Goal: Task Accomplishment & Management: Use online tool/utility

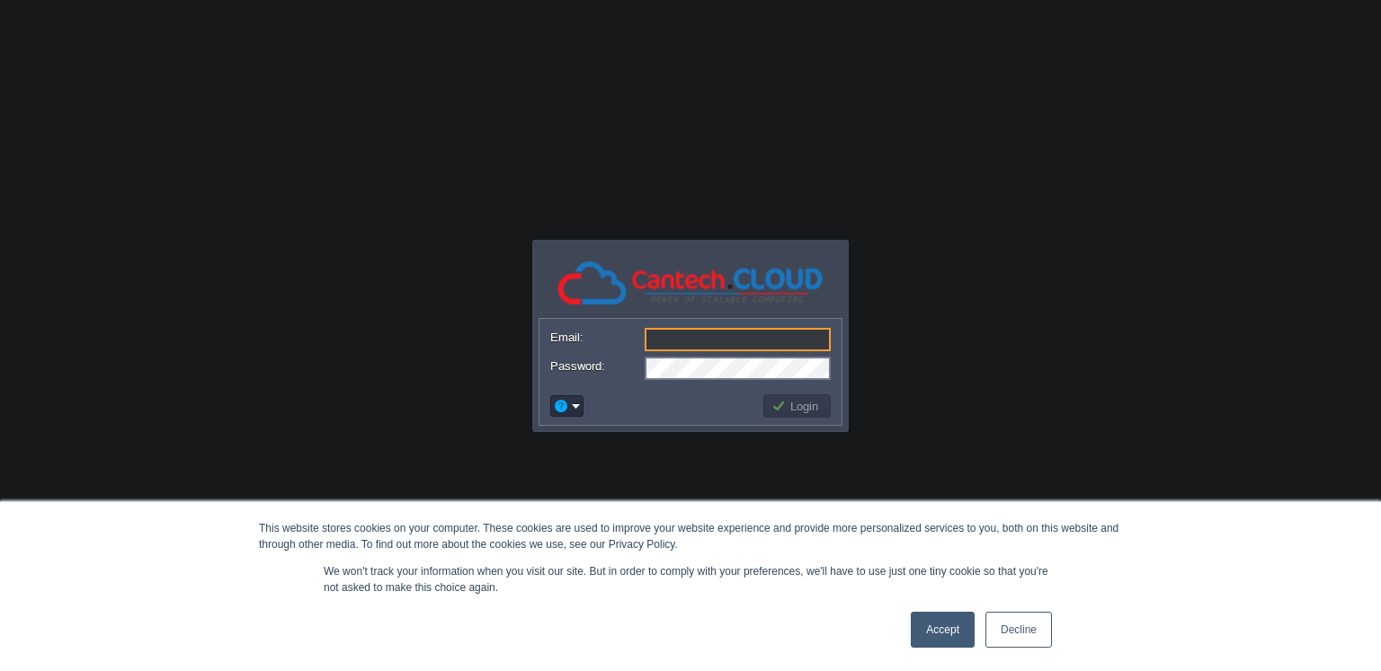
click at [998, 630] on link "Decline" at bounding box center [1018, 630] width 67 height 36
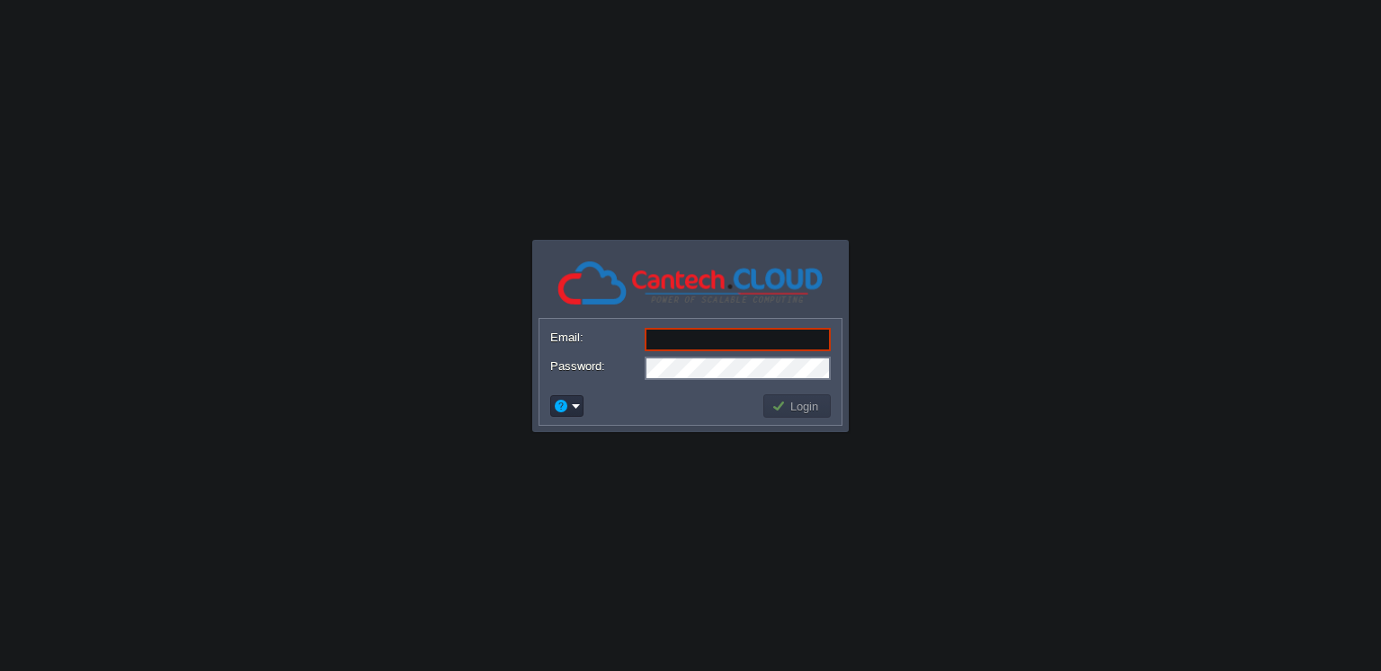
type input "[PERSON_NAME][EMAIL_ADDRESS][DOMAIN_NAME]"
click at [791, 404] on button "Login" at bounding box center [797, 406] width 52 height 16
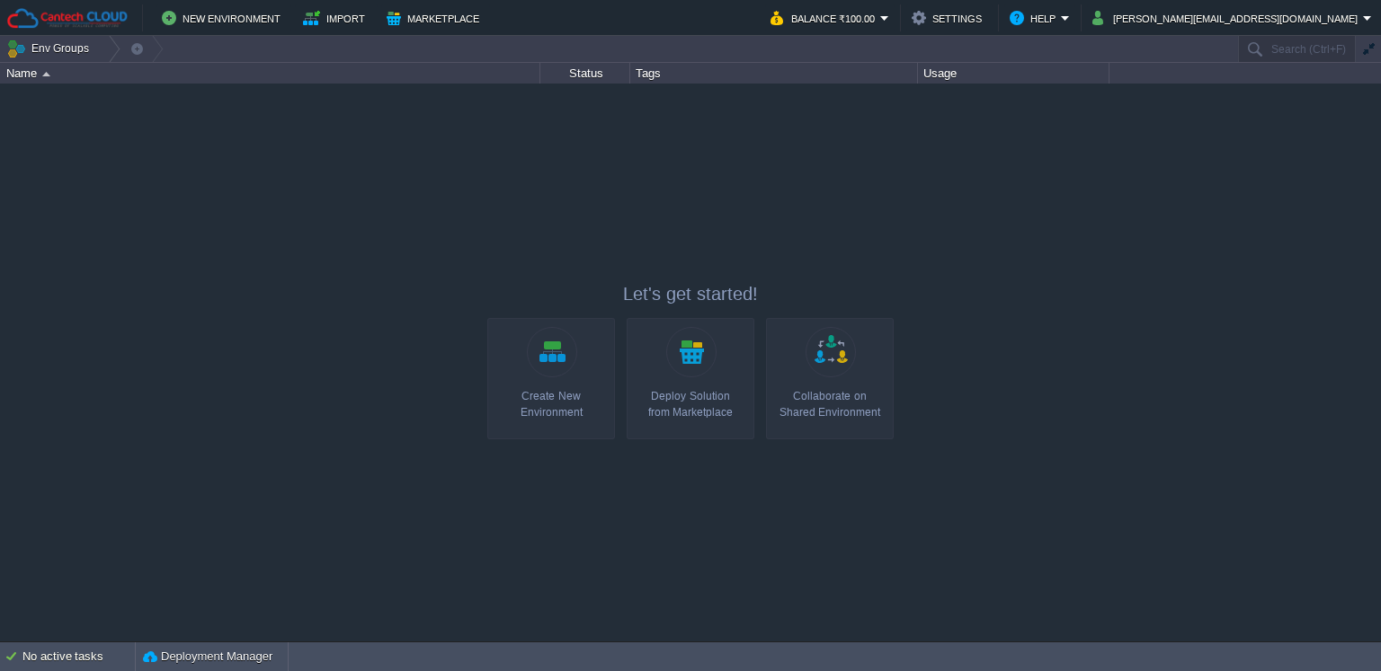
click at [503, 356] on link "Create New Environment" at bounding box center [551, 378] width 128 height 121
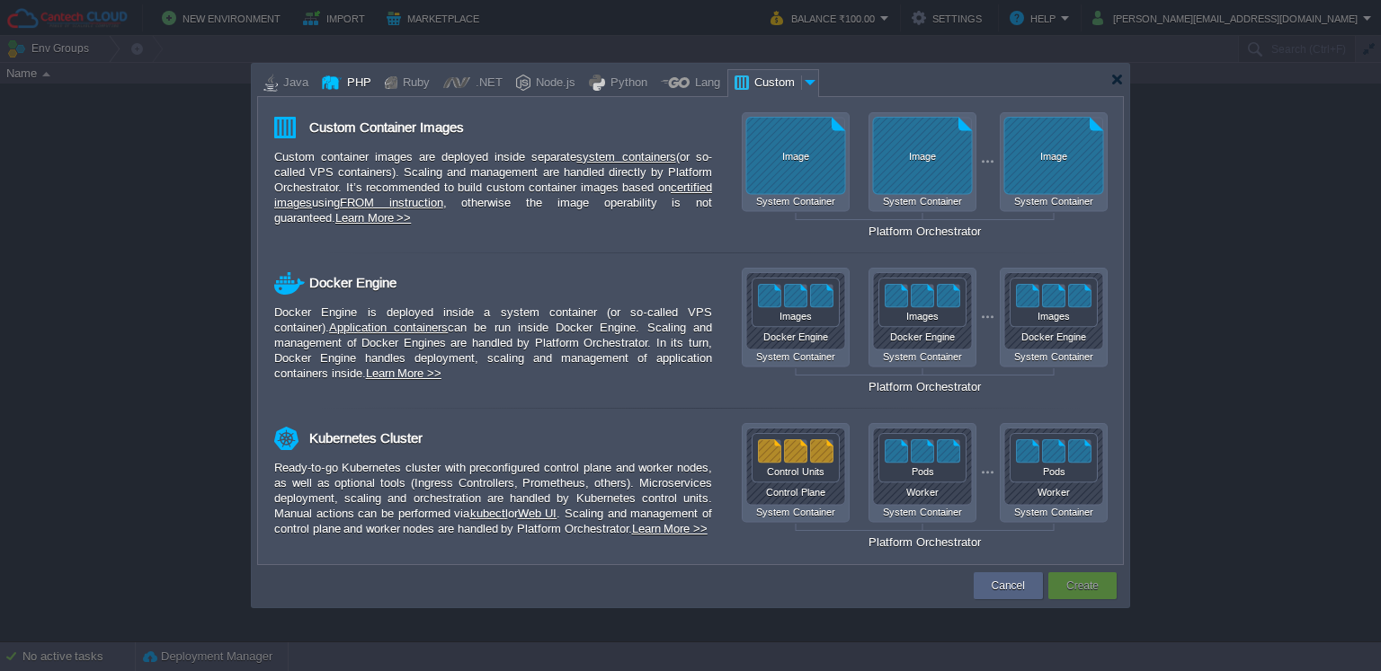
click at [354, 79] on div "PHP" at bounding box center [357, 83] width 30 height 27
type input "Application Servers"
type input "4"
type input "Apache [DATE]"
type input "PHP [DATE]"
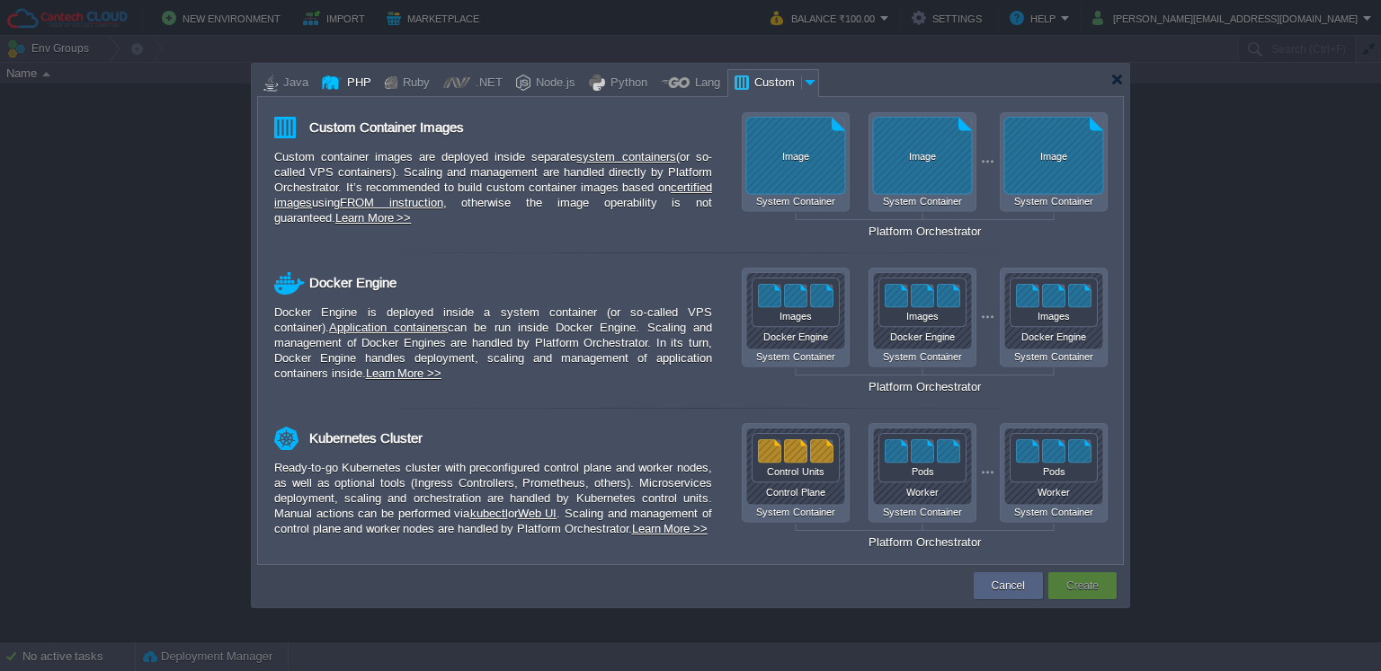
type input "Stateful"
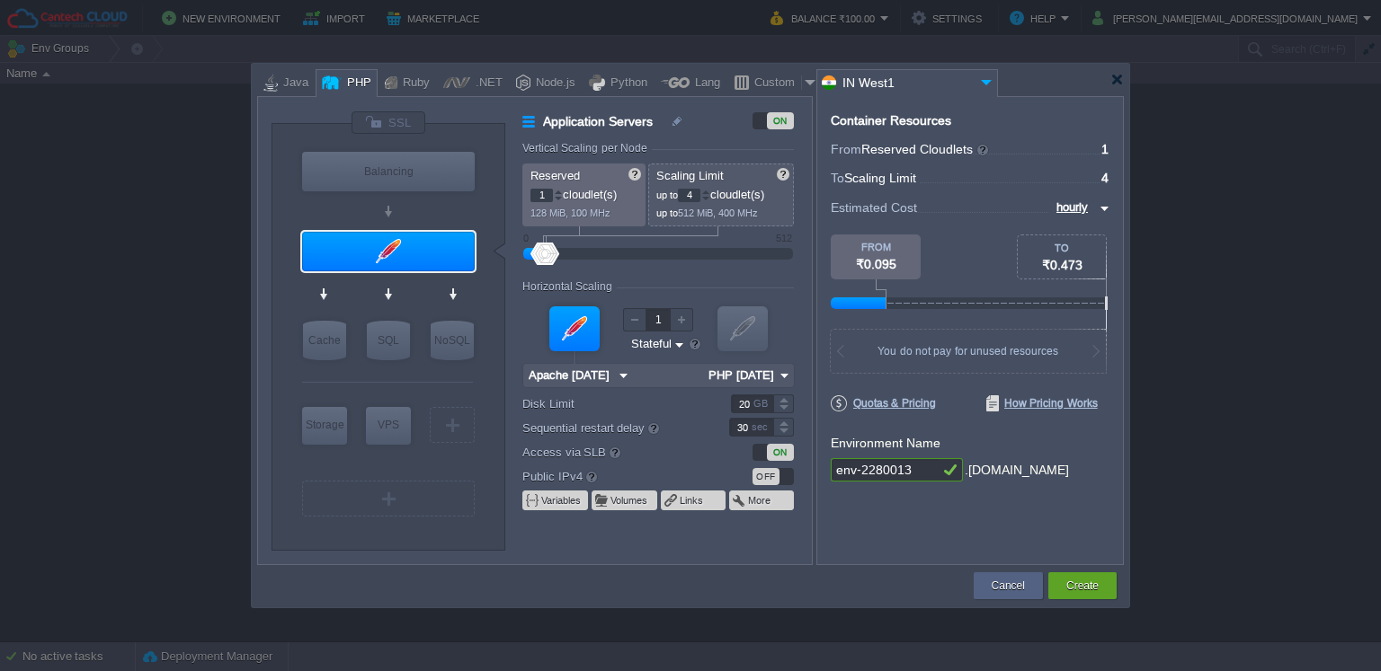
type input "0"
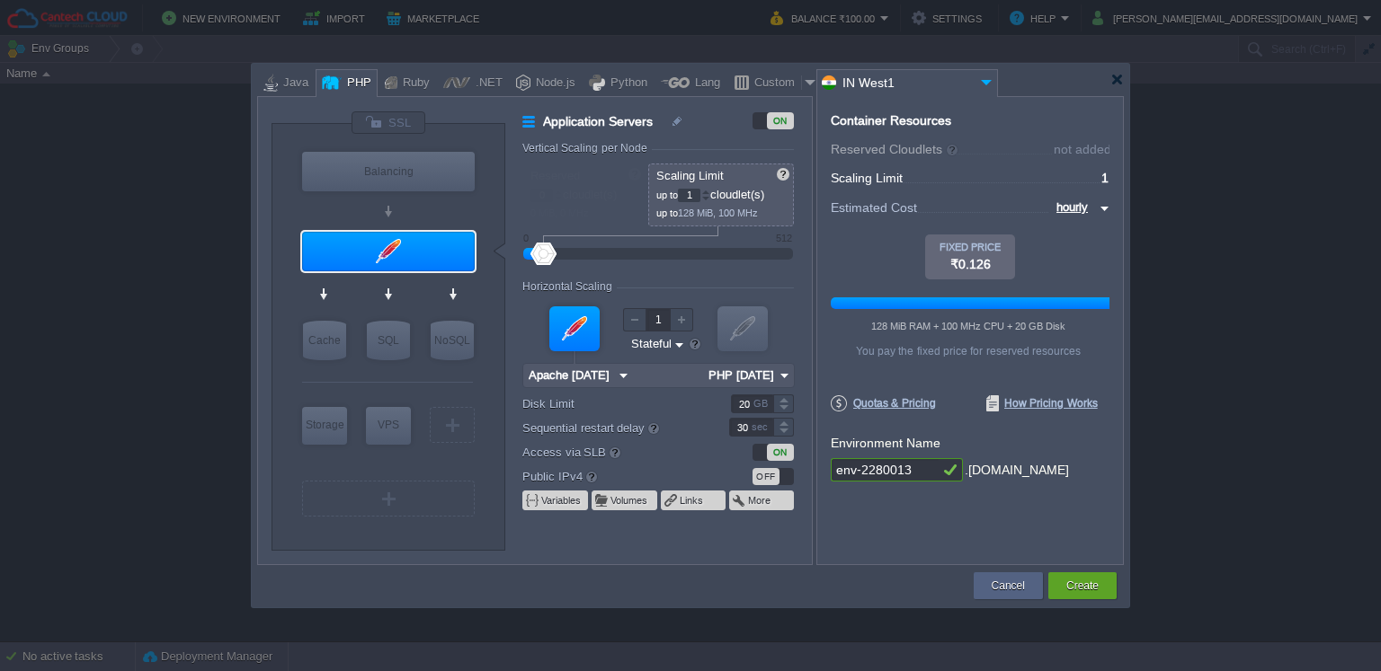
drag, startPoint x: 539, startPoint y: 252, endPoint x: 503, endPoint y: 253, distance: 36.0
click at [503, 253] on div "VM Balancing VM Application Servers VM Cache VM SQL VM NoSQL VM Storage VM VPS …" at bounding box center [541, 337] width 540 height 453
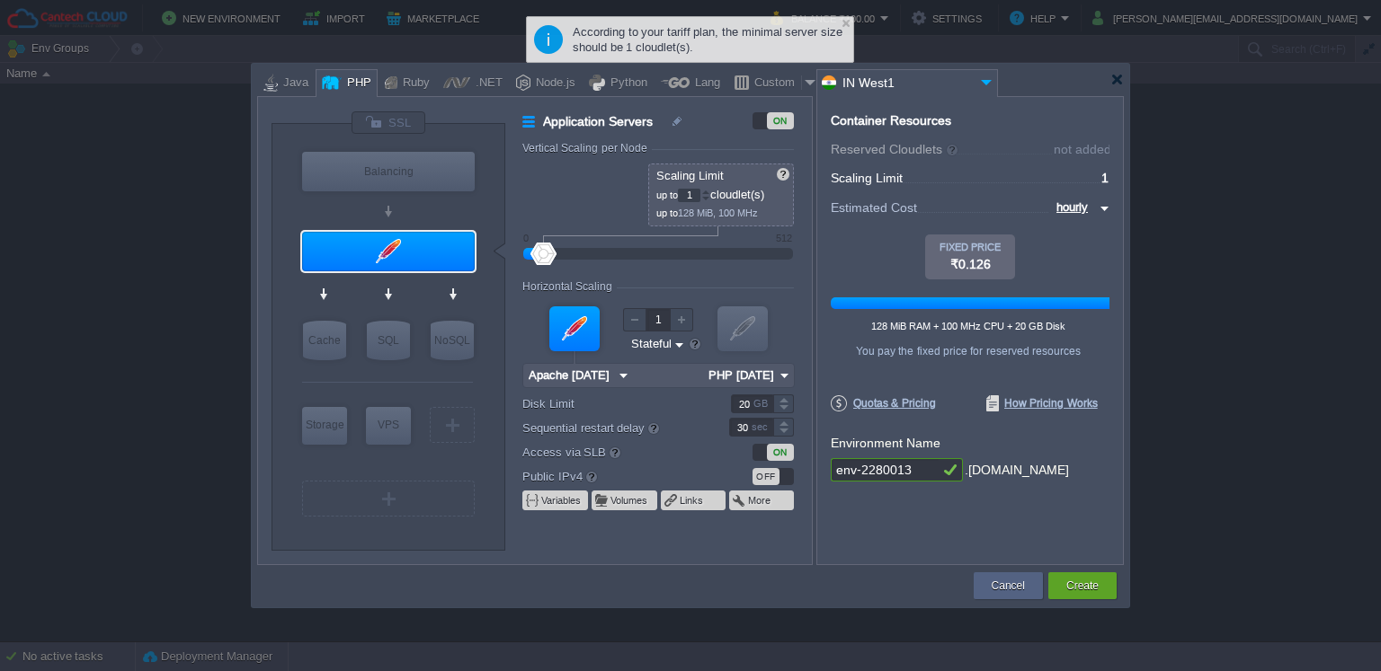
drag, startPoint x: 543, startPoint y: 253, endPoint x: 524, endPoint y: 256, distance: 19.1
click at [543, 256] on div at bounding box center [658, 254] width 230 height 20
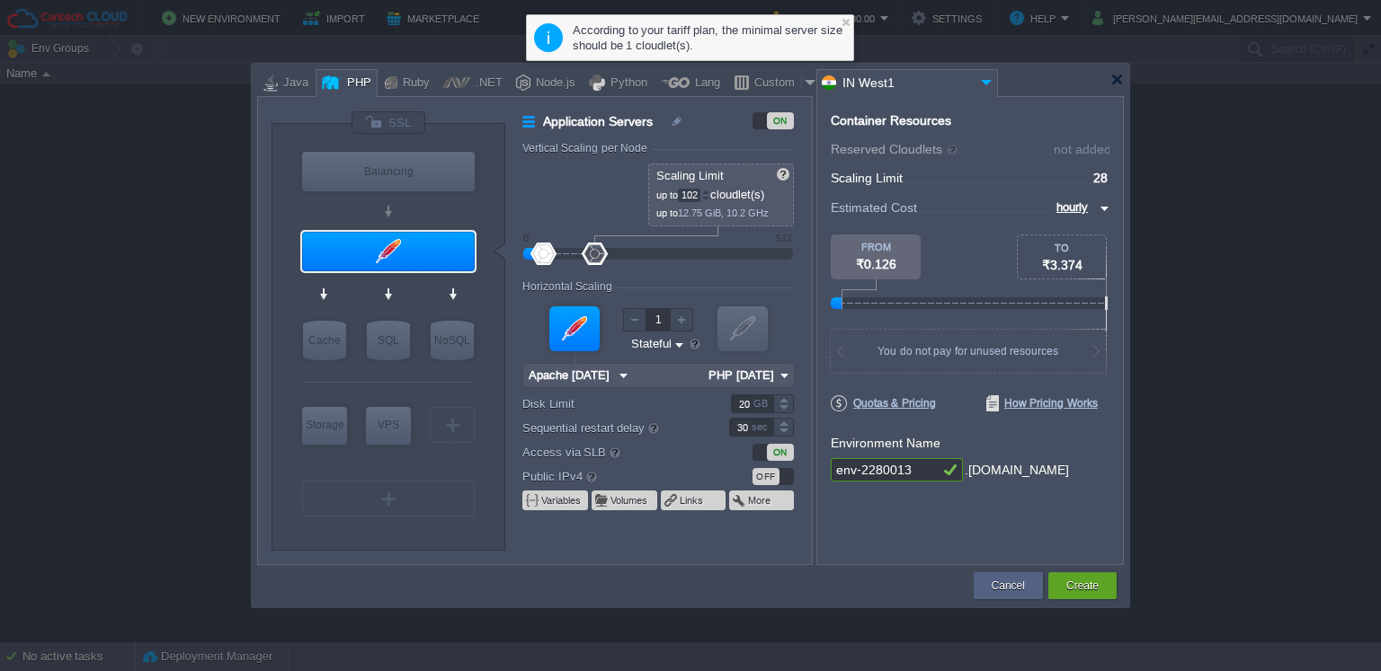
drag, startPoint x: 544, startPoint y: 248, endPoint x: 594, endPoint y: 256, distance: 51.0
click at [594, 256] on div at bounding box center [595, 254] width 26 height 22
drag, startPoint x: 540, startPoint y: 255, endPoint x: 519, endPoint y: 255, distance: 20.7
click at [519, 255] on div "Application Servers ON Vertical Scaling per Node Reserved 0 cloudlet(s) 0 MiB, …" at bounding box center [658, 337] width 306 height 453
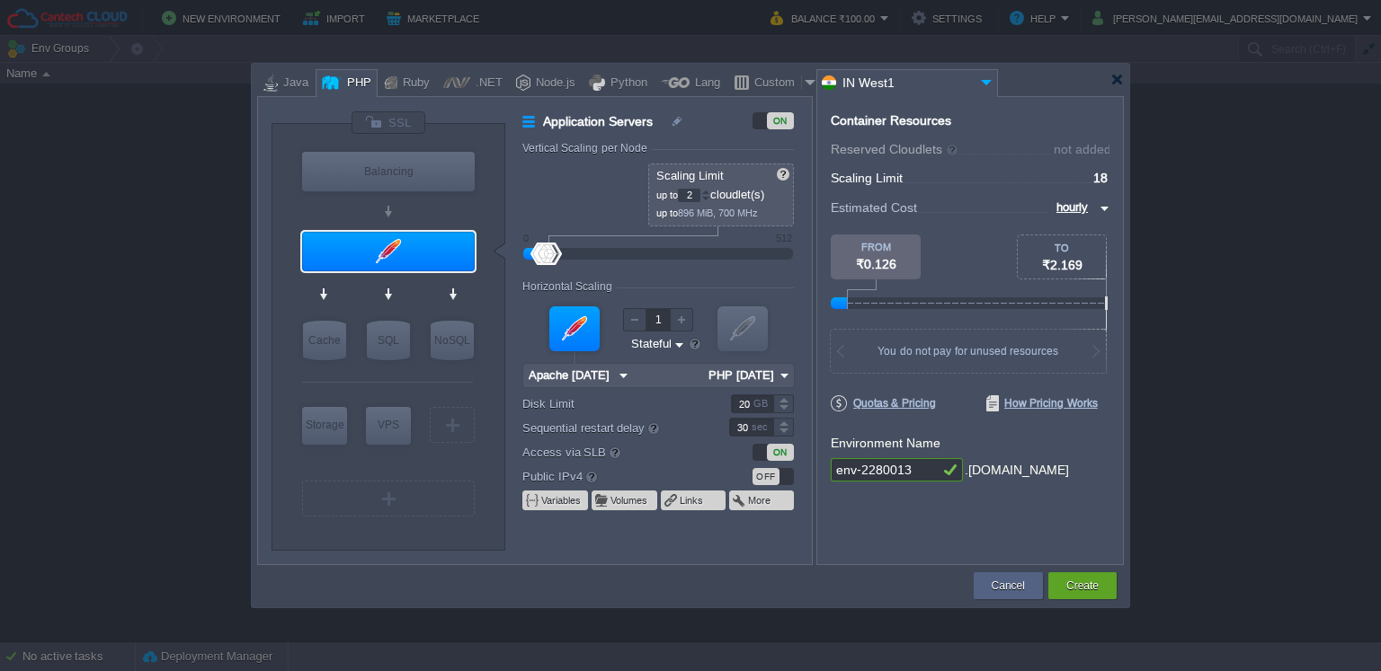
type input "1"
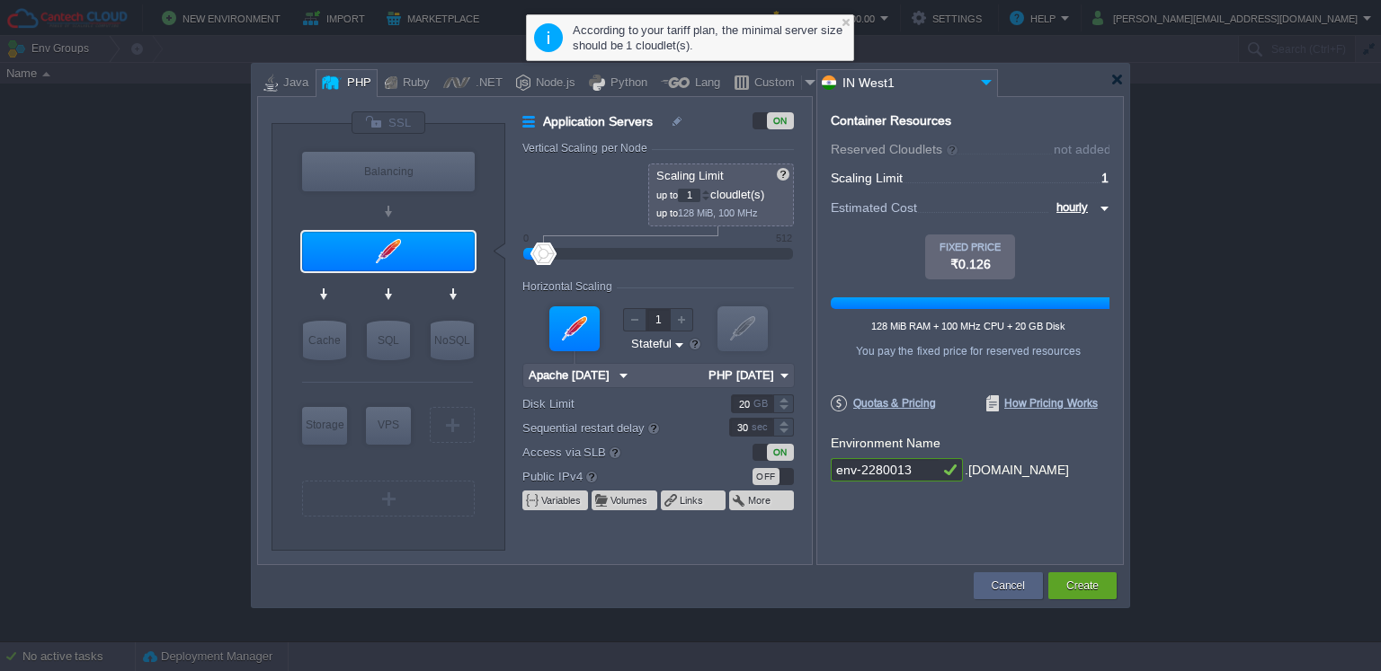
drag, startPoint x: 595, startPoint y: 253, endPoint x: 528, endPoint y: 256, distance: 67.5
click at [543, 256] on div at bounding box center [658, 254] width 230 height 20
click at [939, 84] on input "IN West1" at bounding box center [896, 83] width 158 height 26
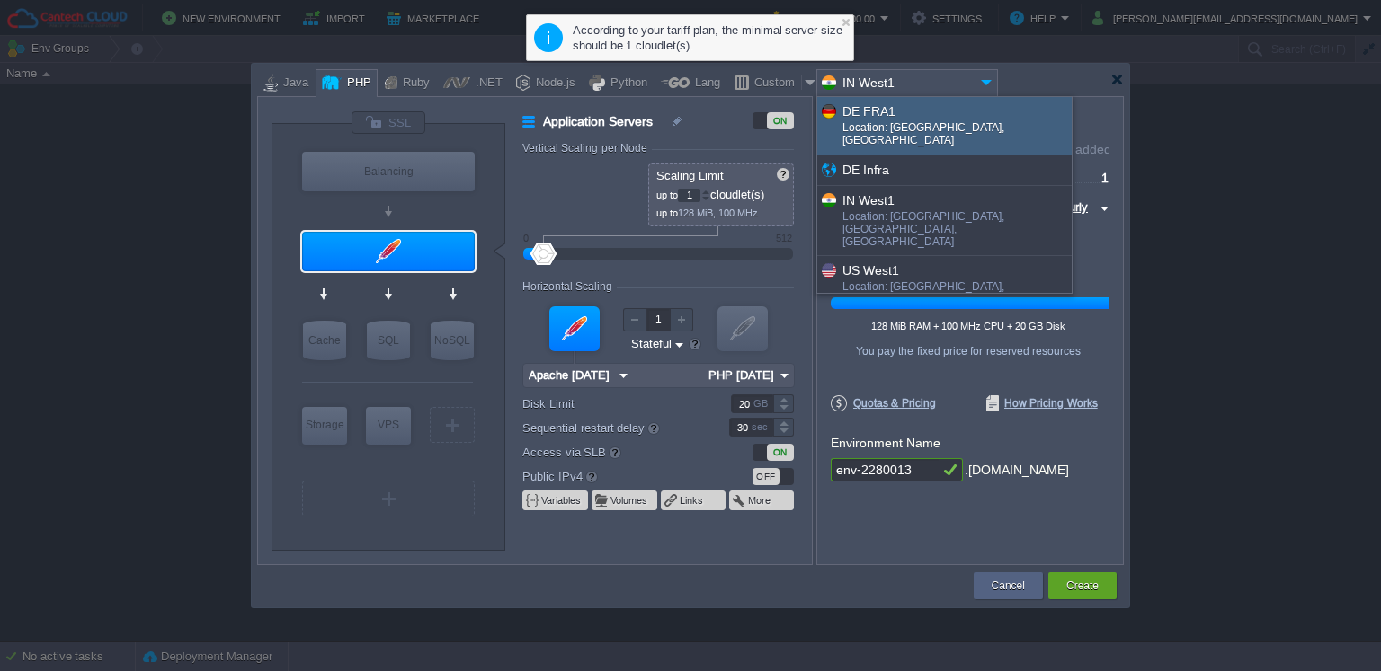
click at [919, 128] on div "Location: [GEOGRAPHIC_DATA], [GEOGRAPHIC_DATA]" at bounding box center [955, 135] width 227 height 29
type input "PHP [DATE]"
type input "DE FRA1"
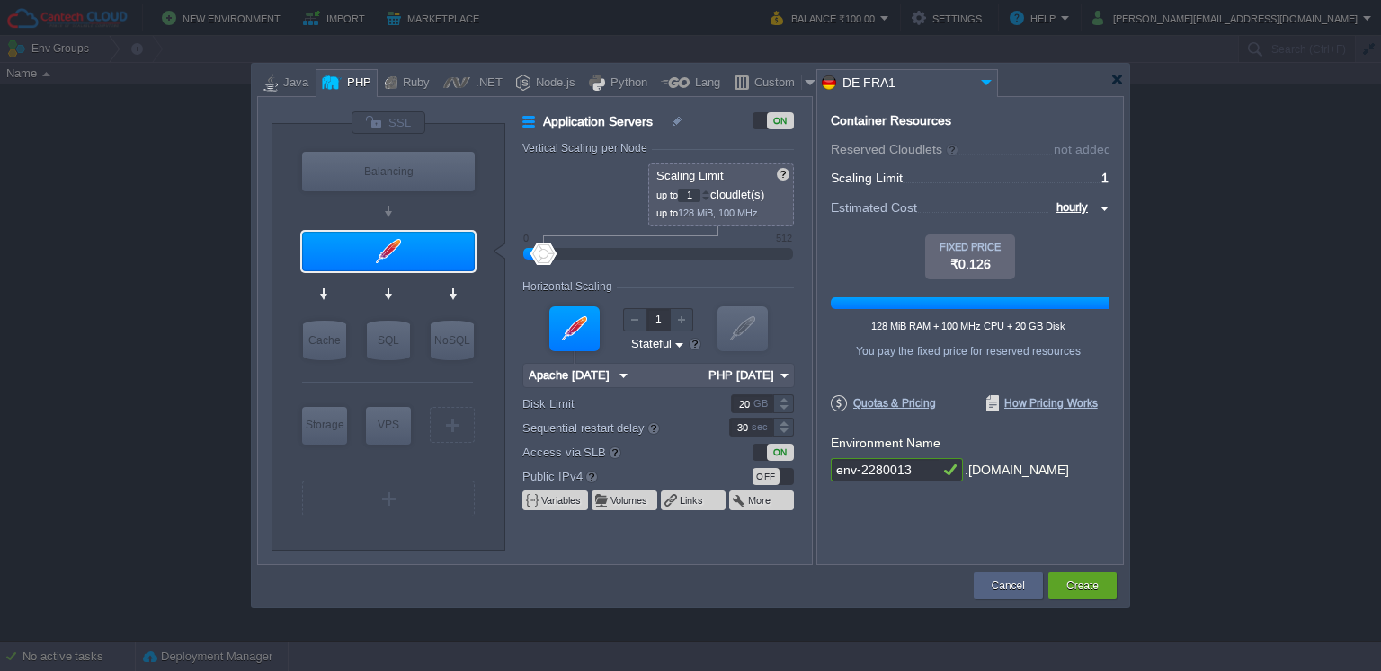
click at [910, 86] on input "DE FRA1" at bounding box center [896, 83] width 158 height 26
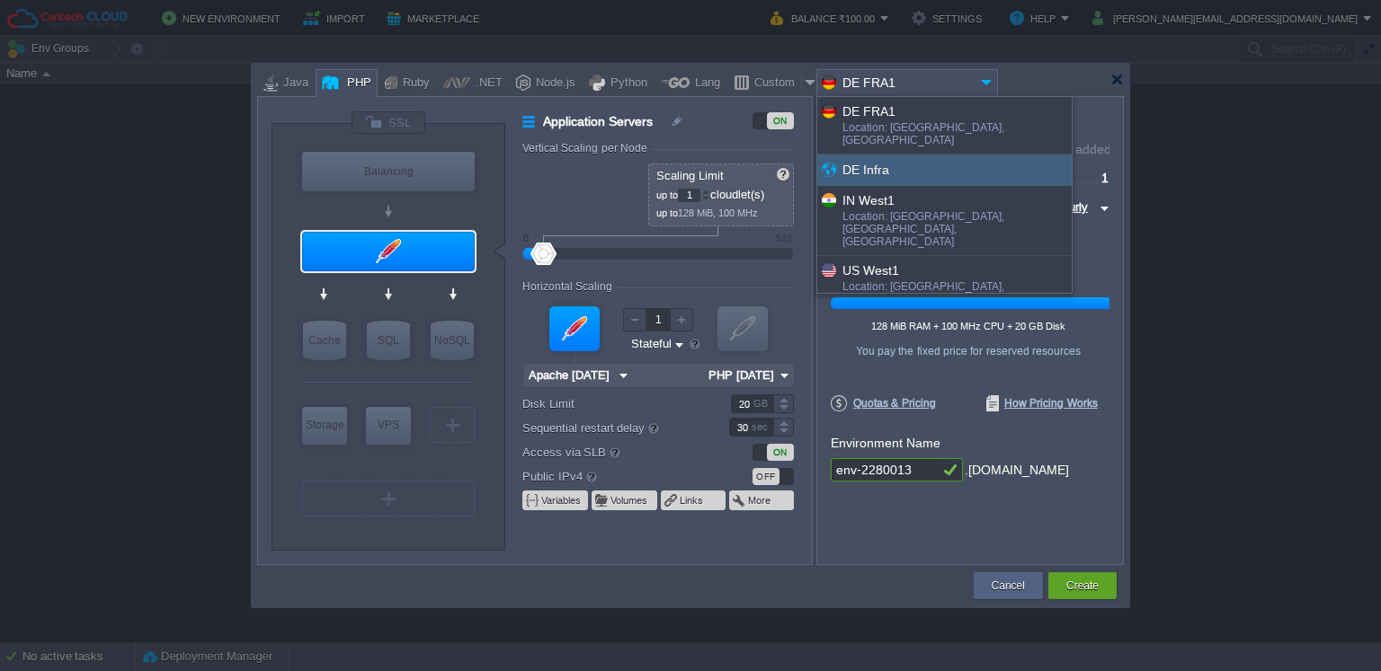
click at [907, 155] on div "DE Infra" at bounding box center [944, 170] width 254 height 31
type input "PHP [DATE]"
type input "DE Infra"
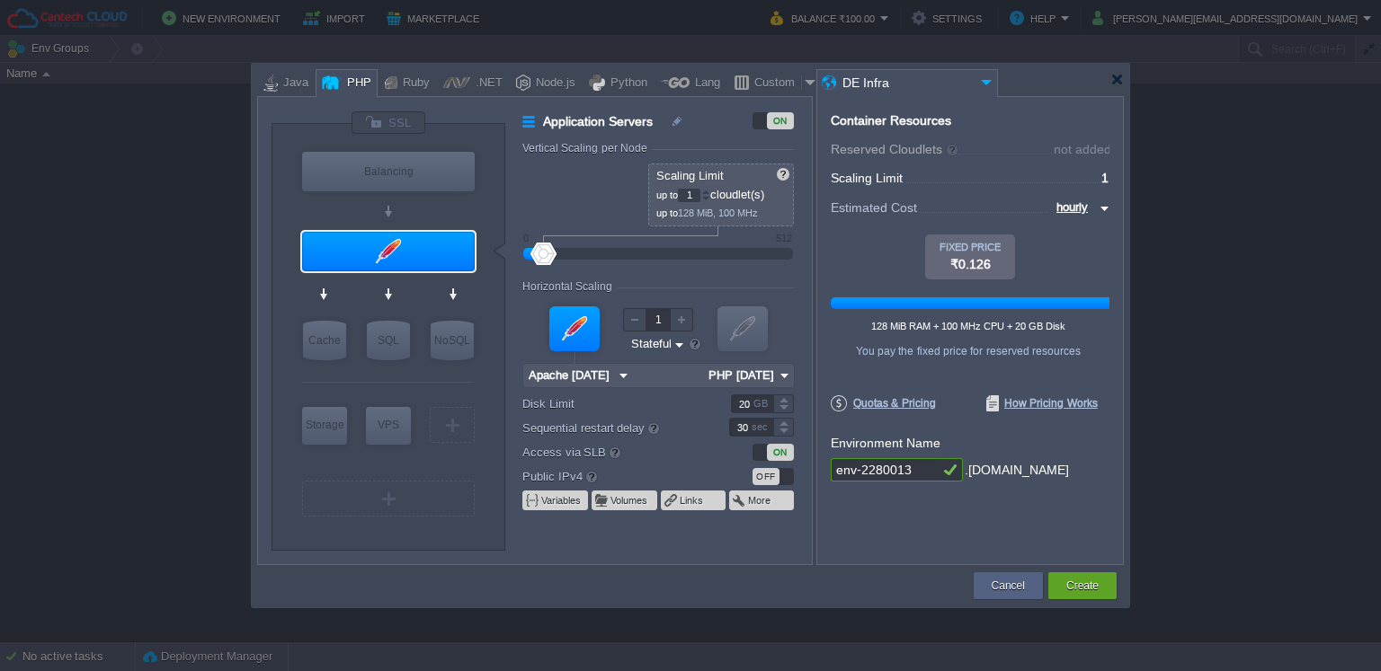
click at [902, 87] on input "DE Infra" at bounding box center [896, 83] width 158 height 26
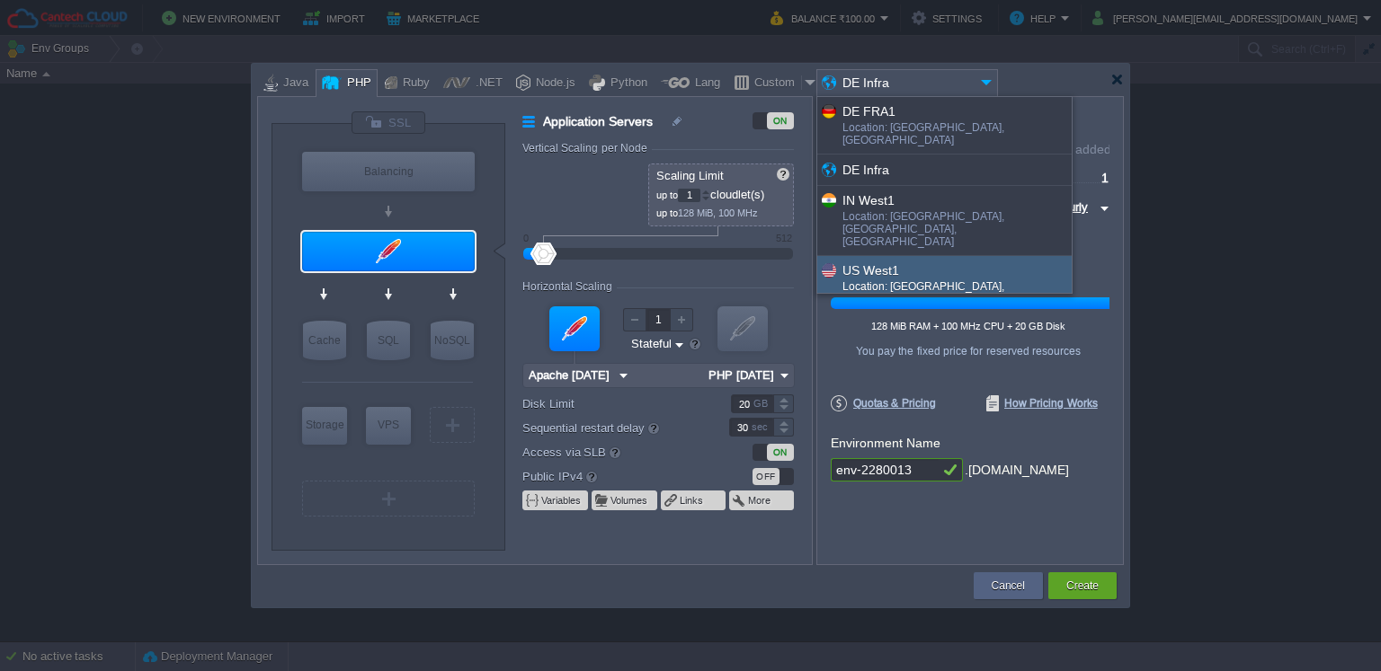
click at [892, 260] on div "US West1" at bounding box center [955, 270] width 227 height 21
type input "PHP [DATE]"
type input "US West1"
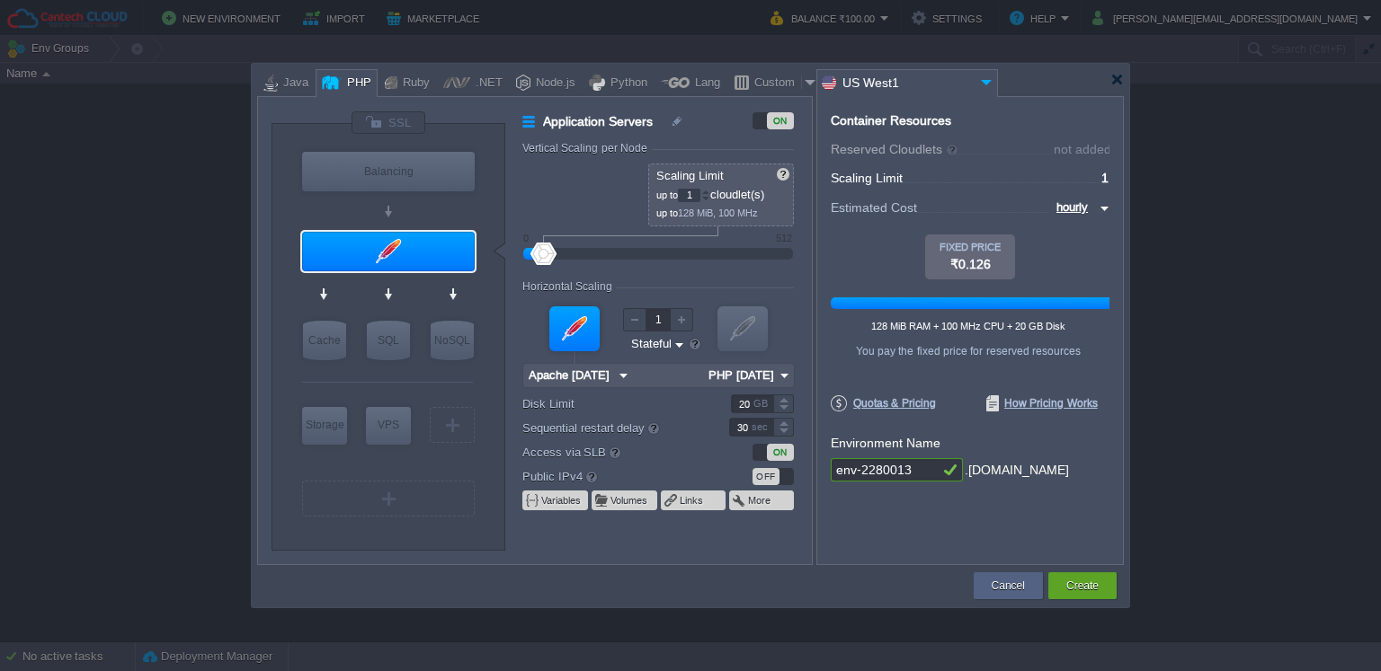
click at [708, 198] on div at bounding box center [705, 199] width 9 height 6
drag, startPoint x: 723, startPoint y: 212, endPoint x: 763, endPoint y: 210, distance: 40.5
click at [763, 210] on p "up to 128 MiB, 100 MHz" at bounding box center [721, 210] width 131 height 17
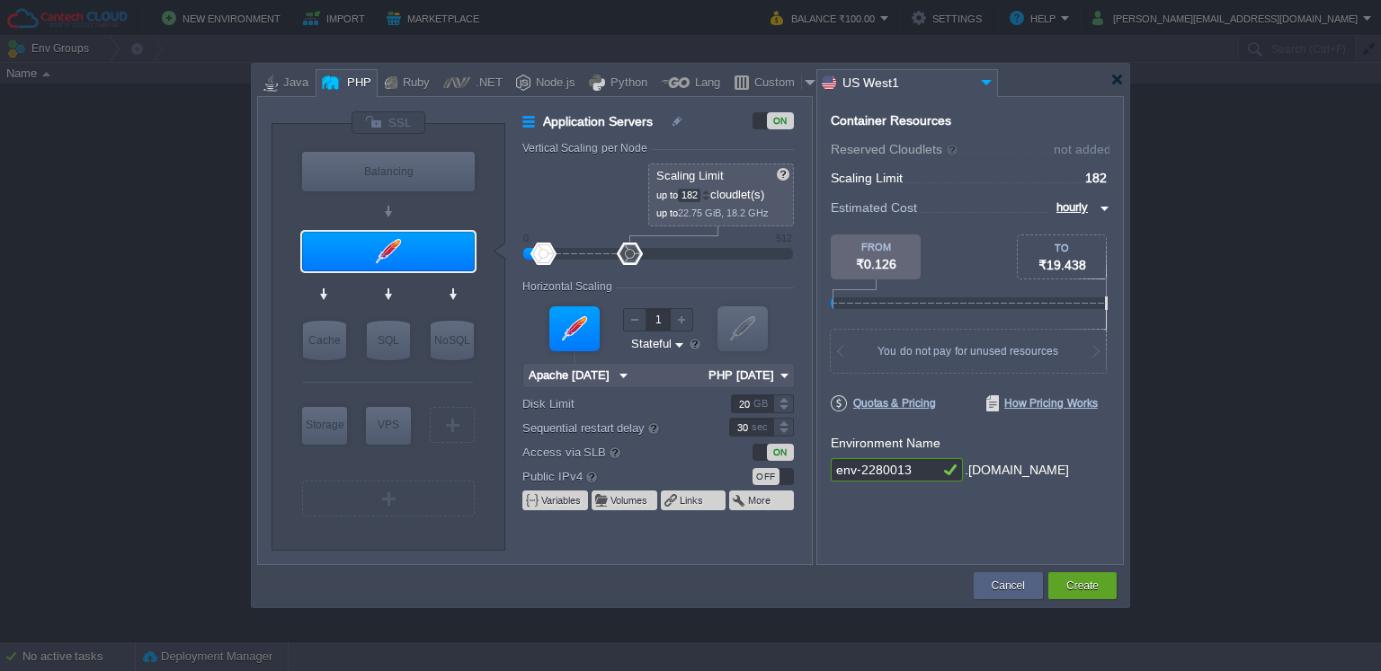
drag, startPoint x: 554, startPoint y: 253, endPoint x: 629, endPoint y: 249, distance: 75.6
click at [629, 249] on div at bounding box center [630, 254] width 26 height 22
drag, startPoint x: 628, startPoint y: 249, endPoint x: 640, endPoint y: 244, distance: 12.5
click at [640, 244] on div at bounding box center [640, 254] width 26 height 22
click at [708, 197] on div at bounding box center [705, 199] width 9 height 6
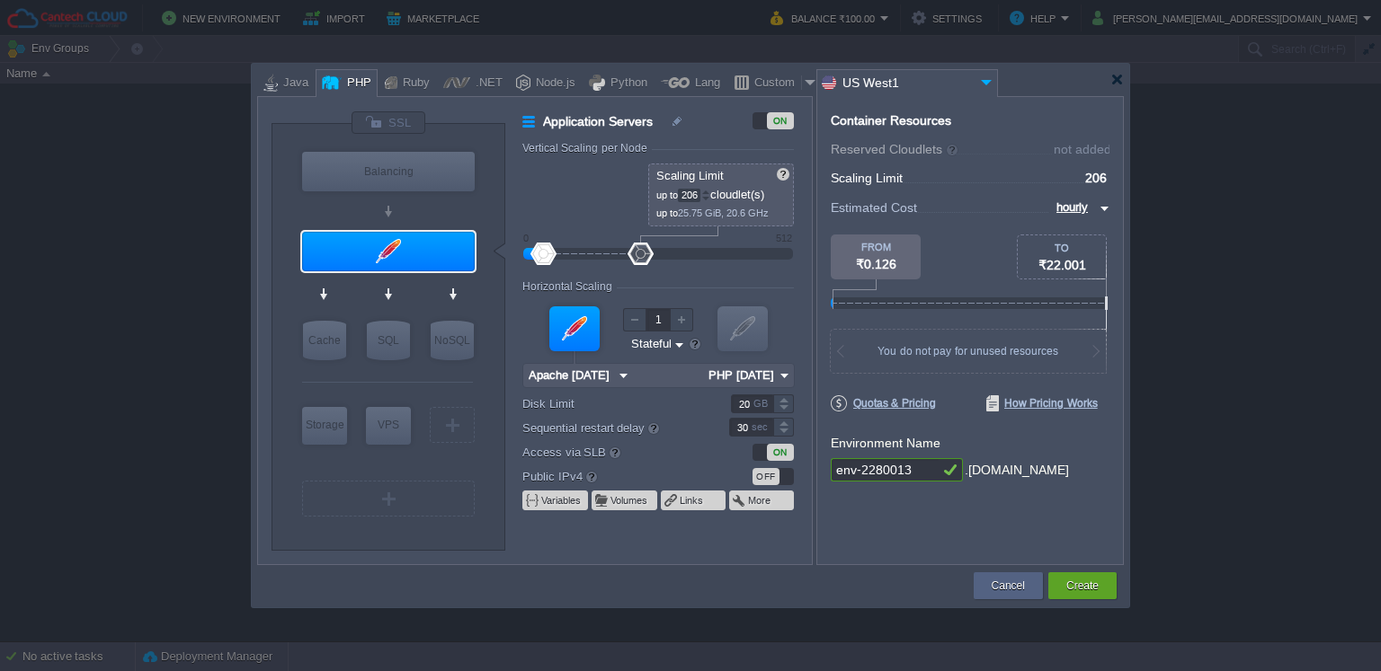
click at [708, 197] on div at bounding box center [705, 199] width 9 height 6
click at [689, 192] on input "205" at bounding box center [689, 195] width 22 height 13
click at [727, 245] on div at bounding box center [658, 254] width 230 height 20
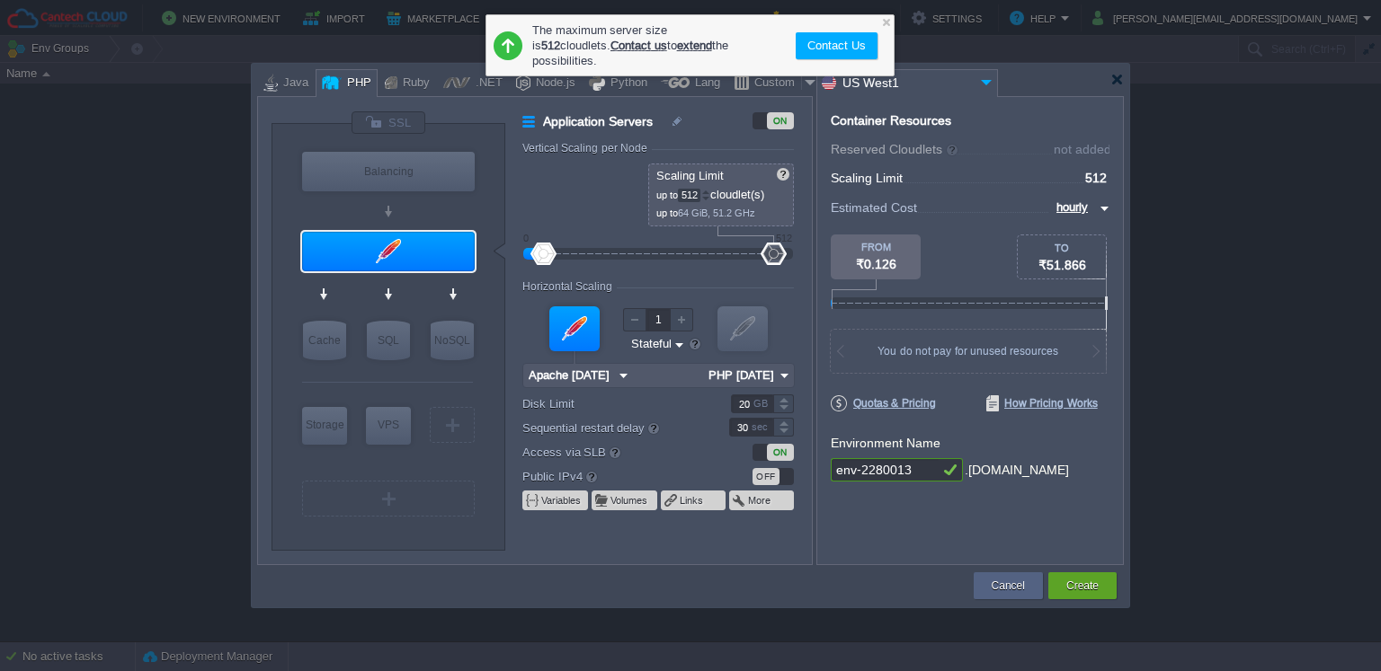
drag, startPoint x: 777, startPoint y: 253, endPoint x: 815, endPoint y: 253, distance: 38.6
click at [815, 253] on div "VM Balancing VM Application Servers VM Cache VM SQL VM NoSQL VM Storage VM VPS …" at bounding box center [690, 330] width 866 height 469
drag, startPoint x: 769, startPoint y: 252, endPoint x: 789, endPoint y: 250, distance: 19.9
click at [773, 250] on div at bounding box center [658, 254] width 230 height 20
click at [538, 252] on div at bounding box center [543, 254] width 26 height 22
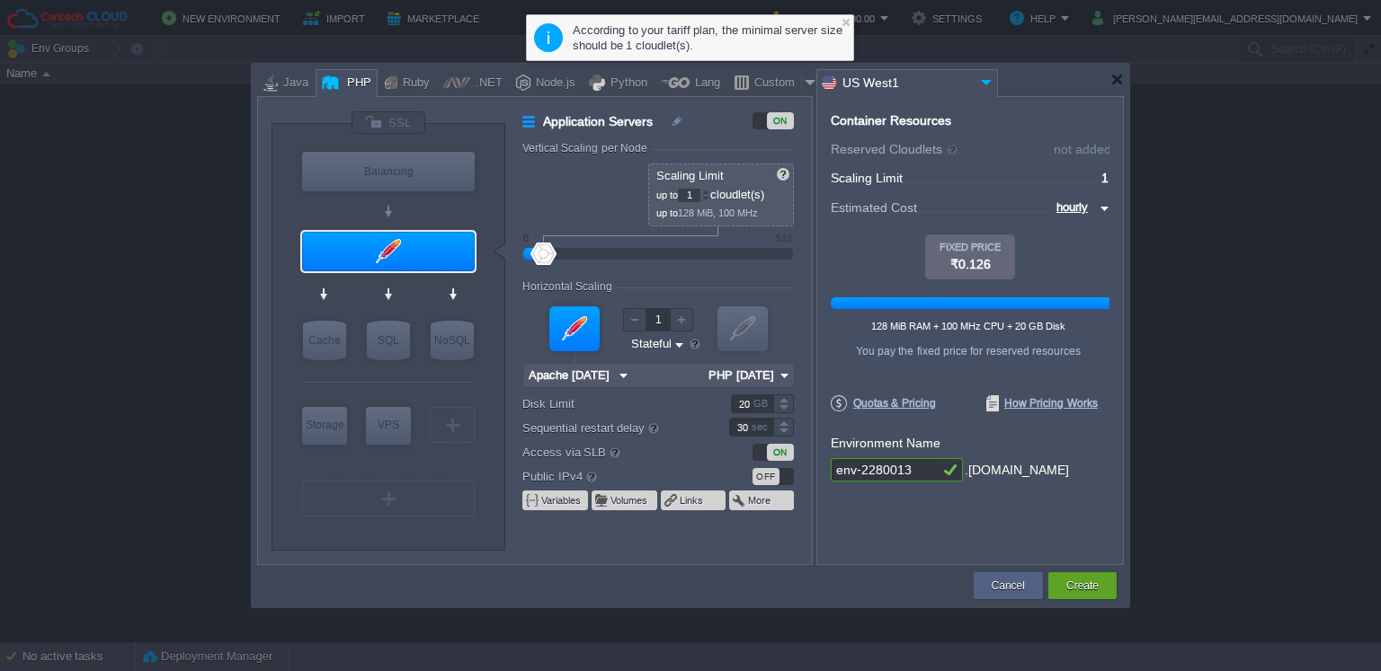
drag, startPoint x: 761, startPoint y: 249, endPoint x: 540, endPoint y: 257, distance: 221.2
click at [540, 257] on div at bounding box center [543, 254] width 26 height 22
click at [706, 191] on div at bounding box center [705, 192] width 9 height 6
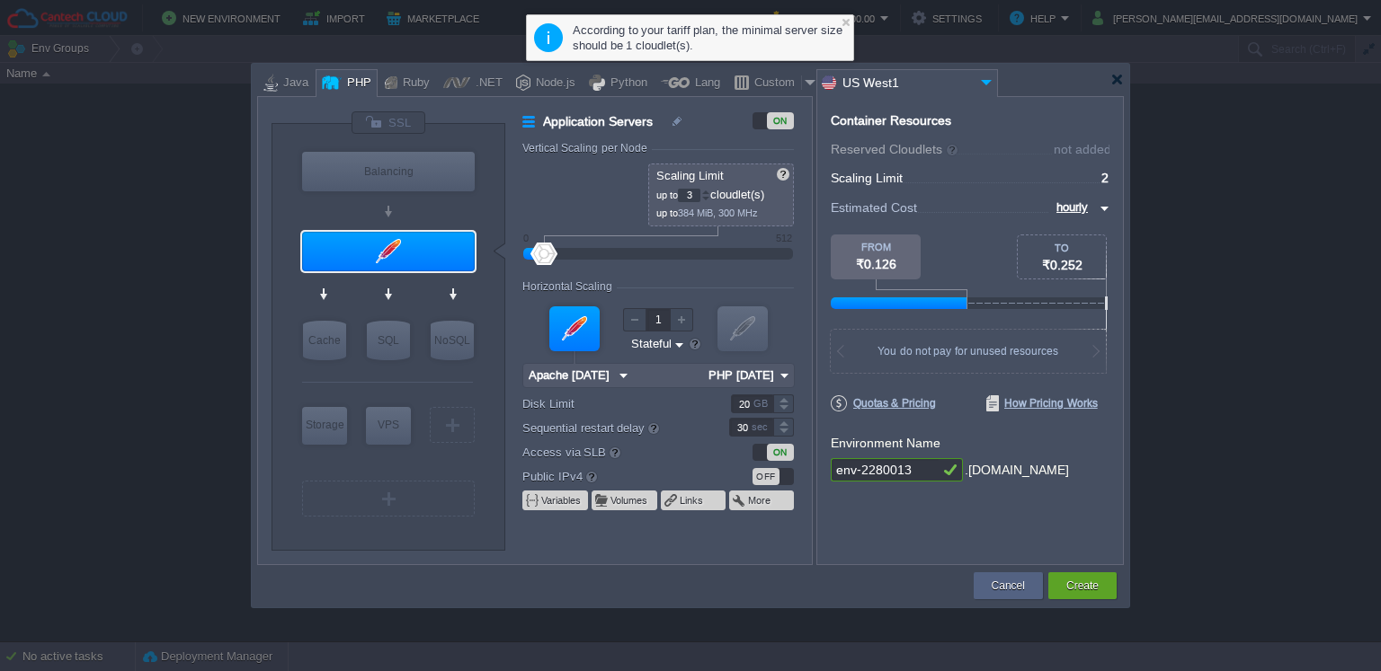
click at [707, 191] on div at bounding box center [705, 192] width 9 height 6
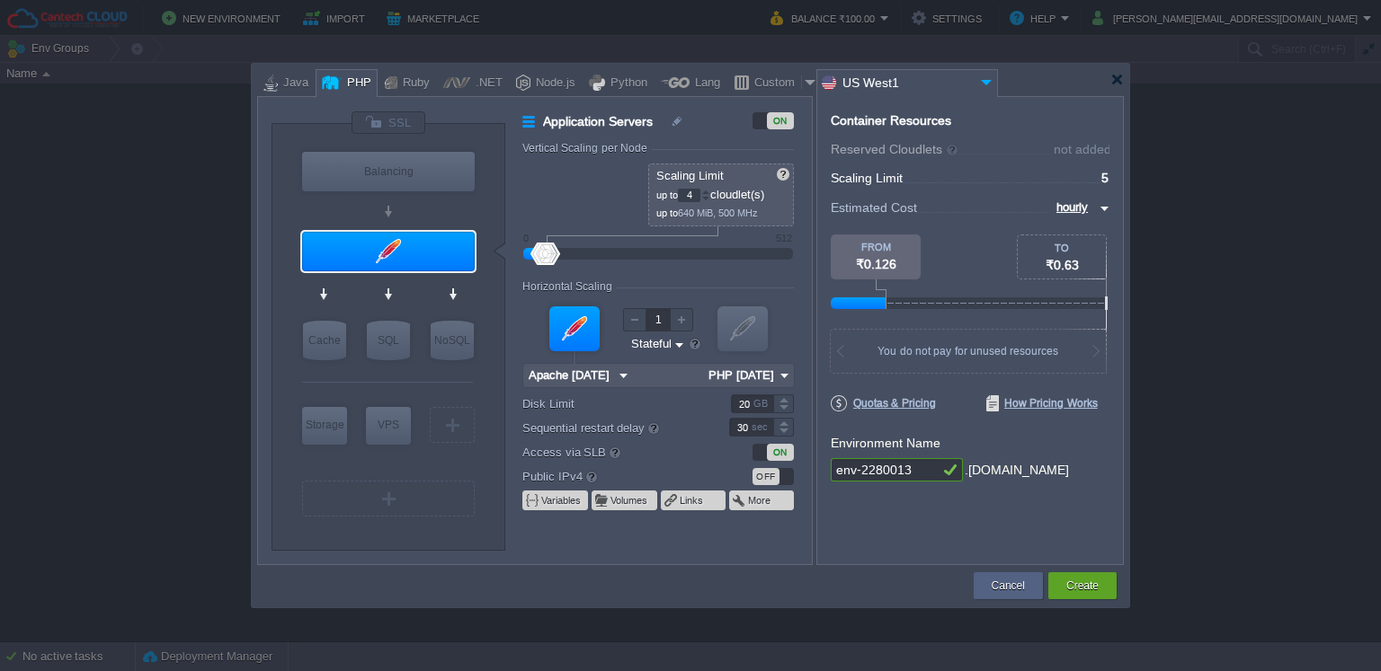
click at [707, 196] on div at bounding box center [705, 199] width 9 height 6
click at [706, 190] on div at bounding box center [705, 192] width 9 height 6
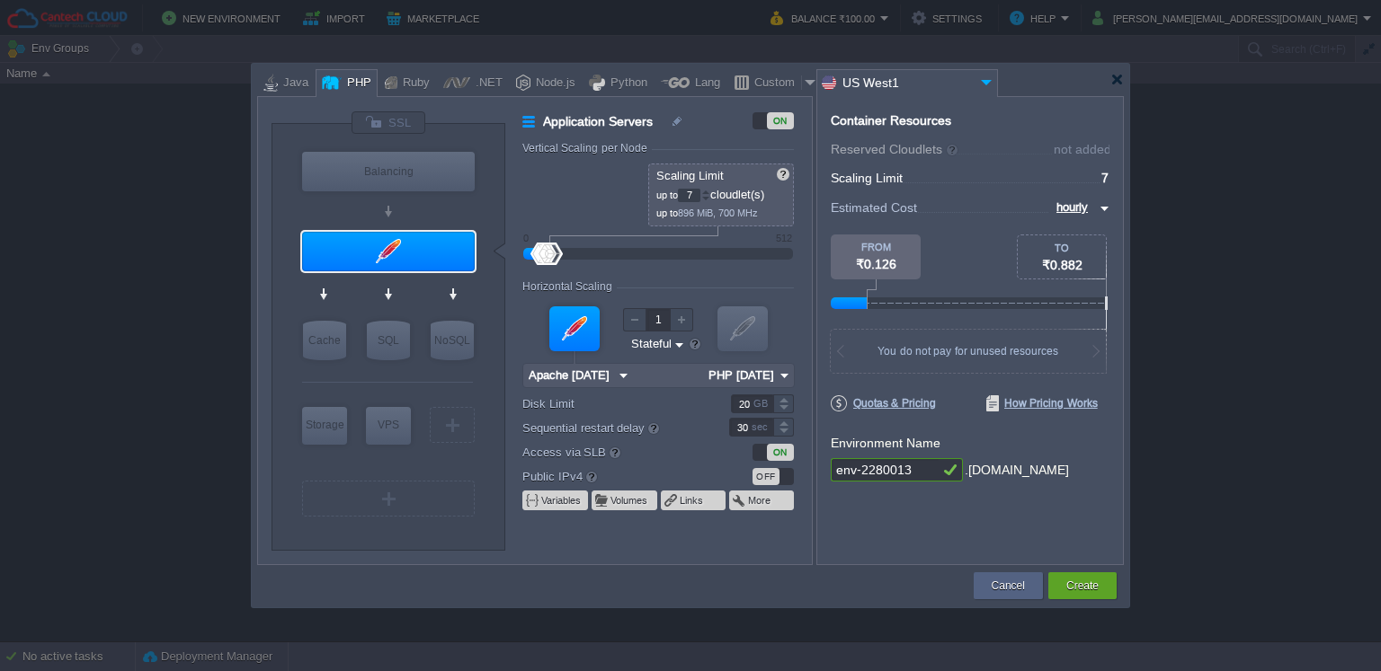
click at [710, 196] on div at bounding box center [705, 199] width 9 height 6
click at [710, 189] on div at bounding box center [705, 192] width 9 height 6
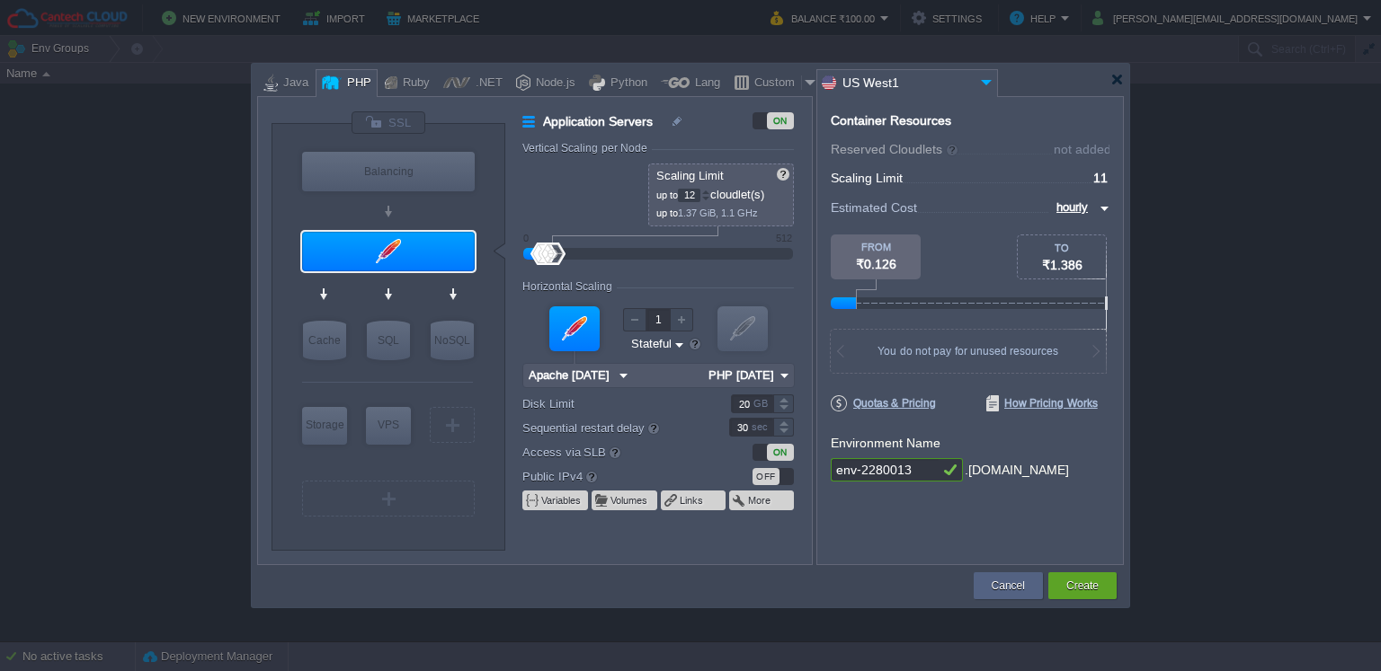
click at [710, 189] on div at bounding box center [705, 192] width 9 height 6
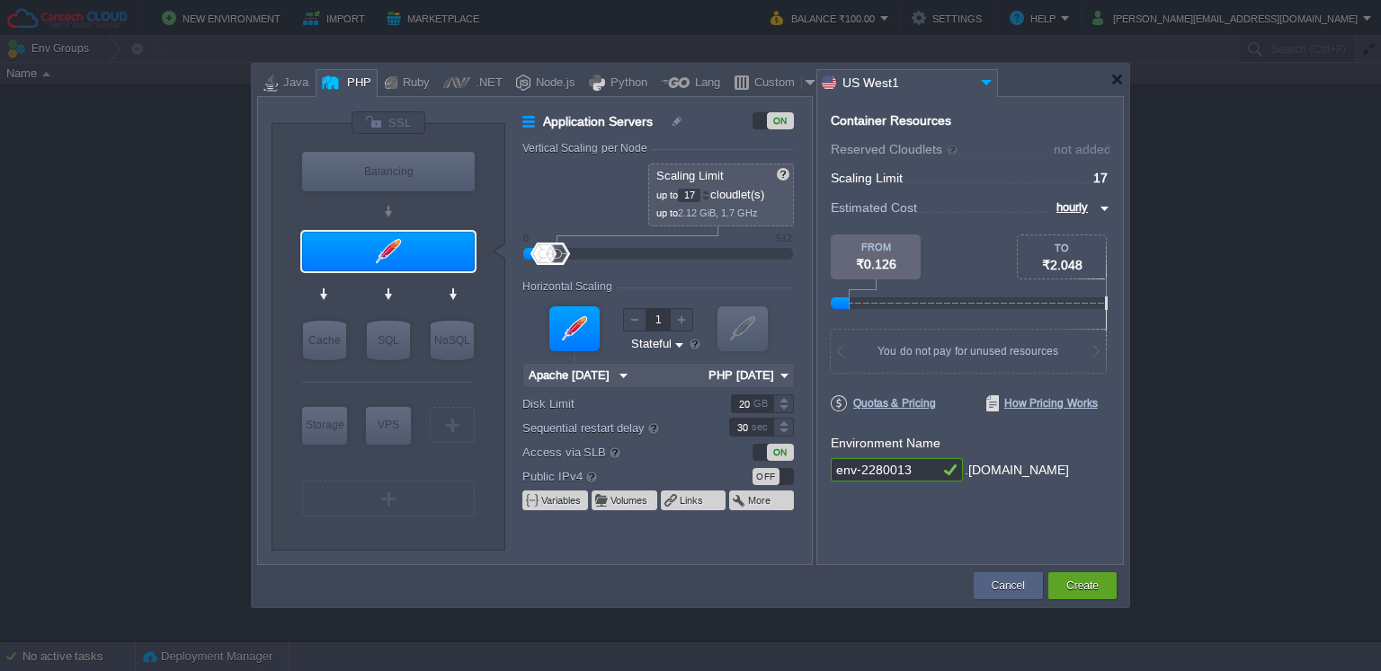
click at [710, 189] on div at bounding box center [705, 192] width 9 height 6
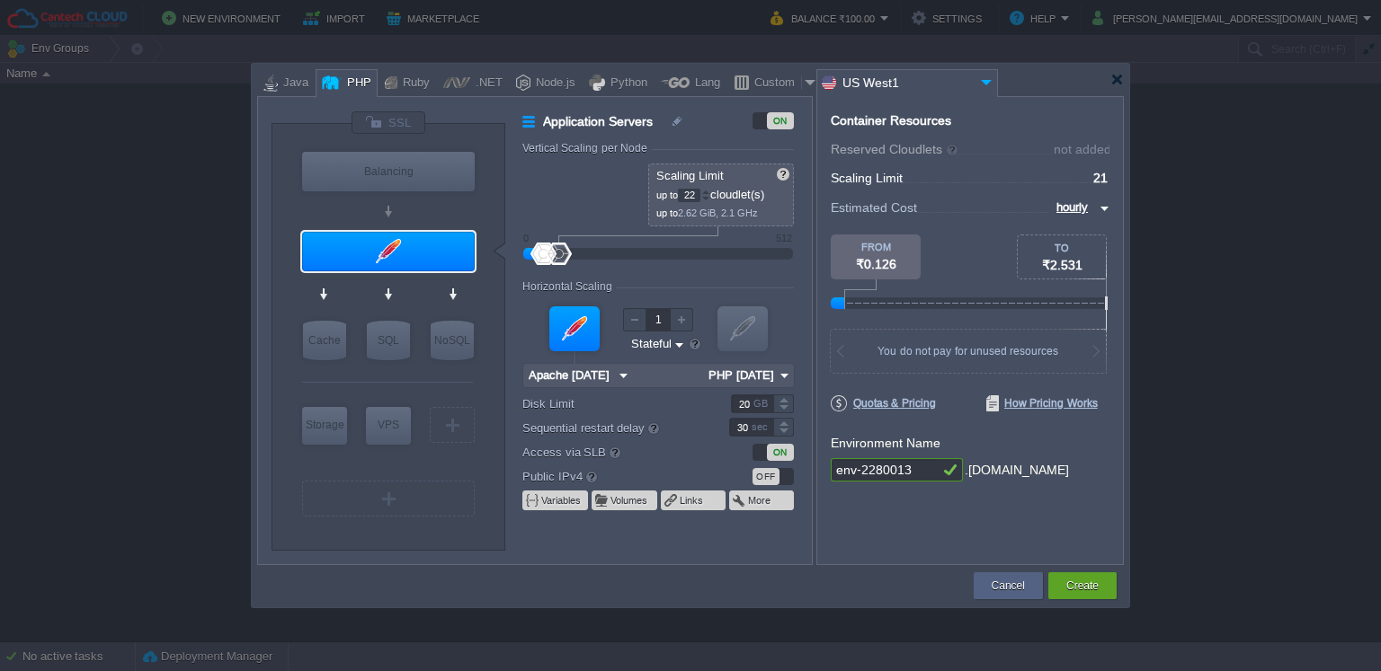
click at [710, 189] on div at bounding box center [705, 192] width 9 height 6
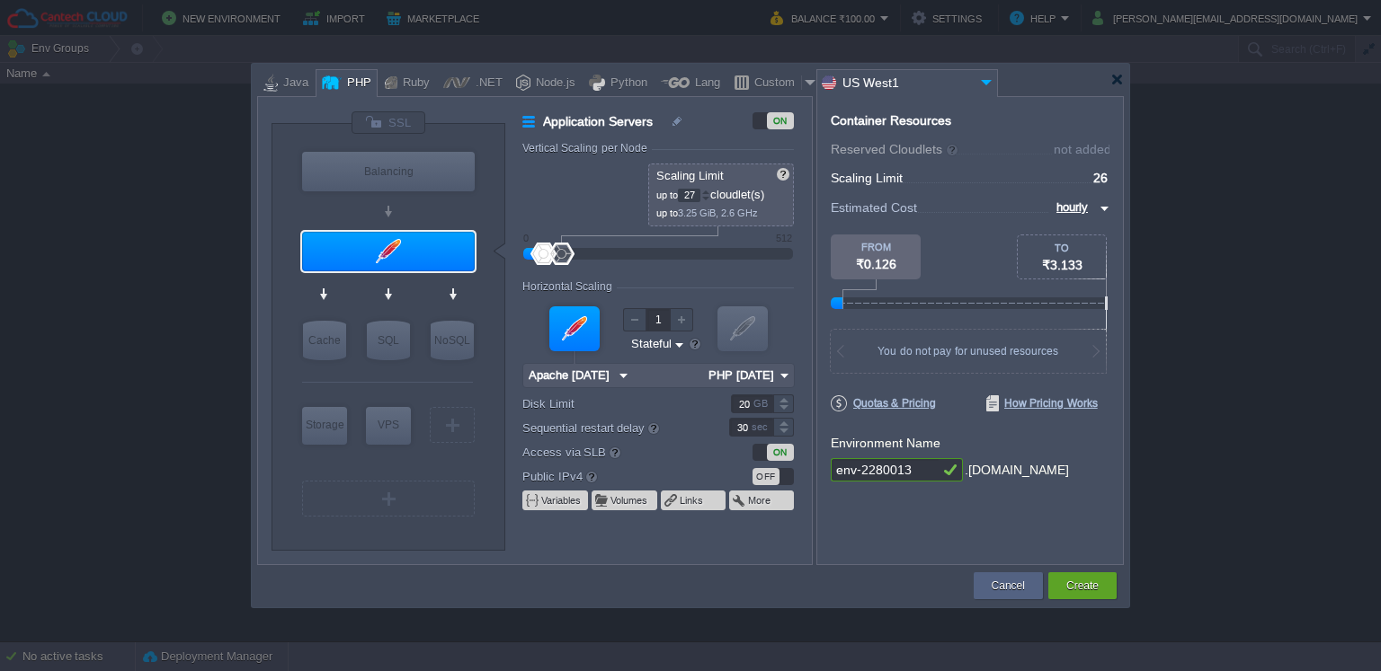
click at [710, 189] on div at bounding box center [705, 192] width 9 height 6
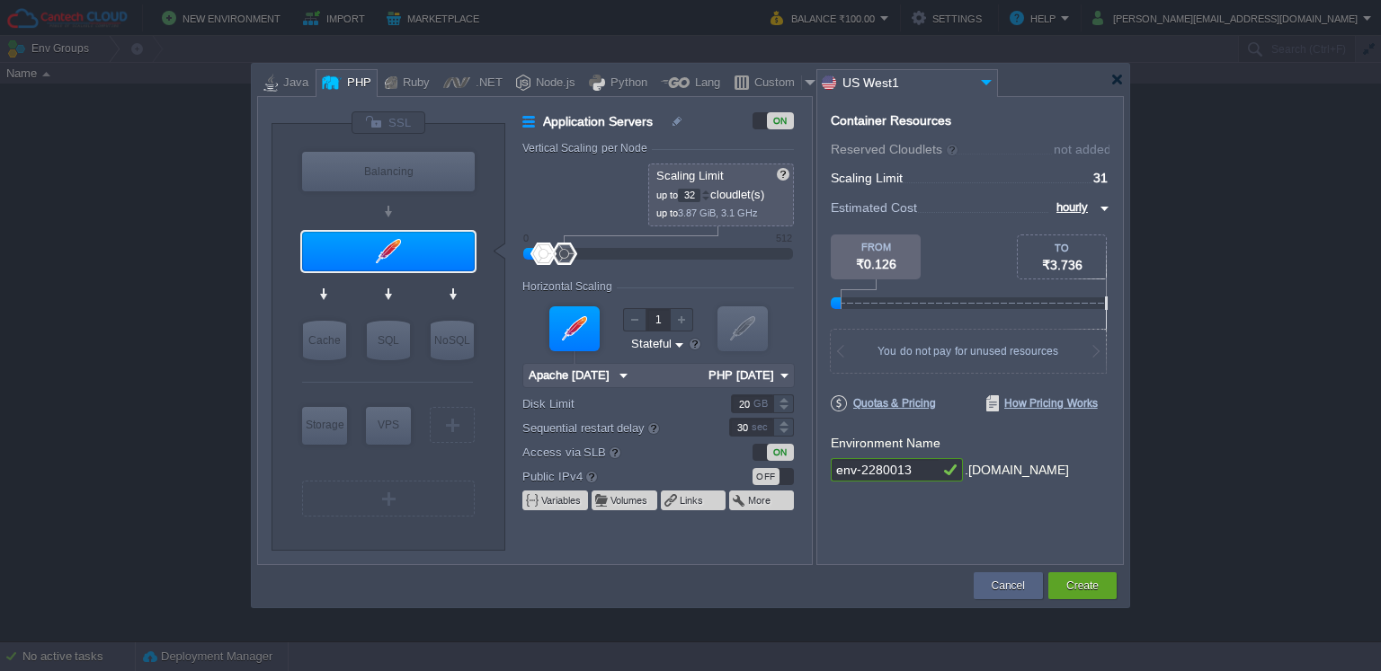
click at [710, 189] on div at bounding box center [705, 192] width 9 height 6
type input "32"
click at [709, 197] on div at bounding box center [705, 199] width 9 height 6
click at [906, 71] on input "US West1" at bounding box center [896, 83] width 158 height 26
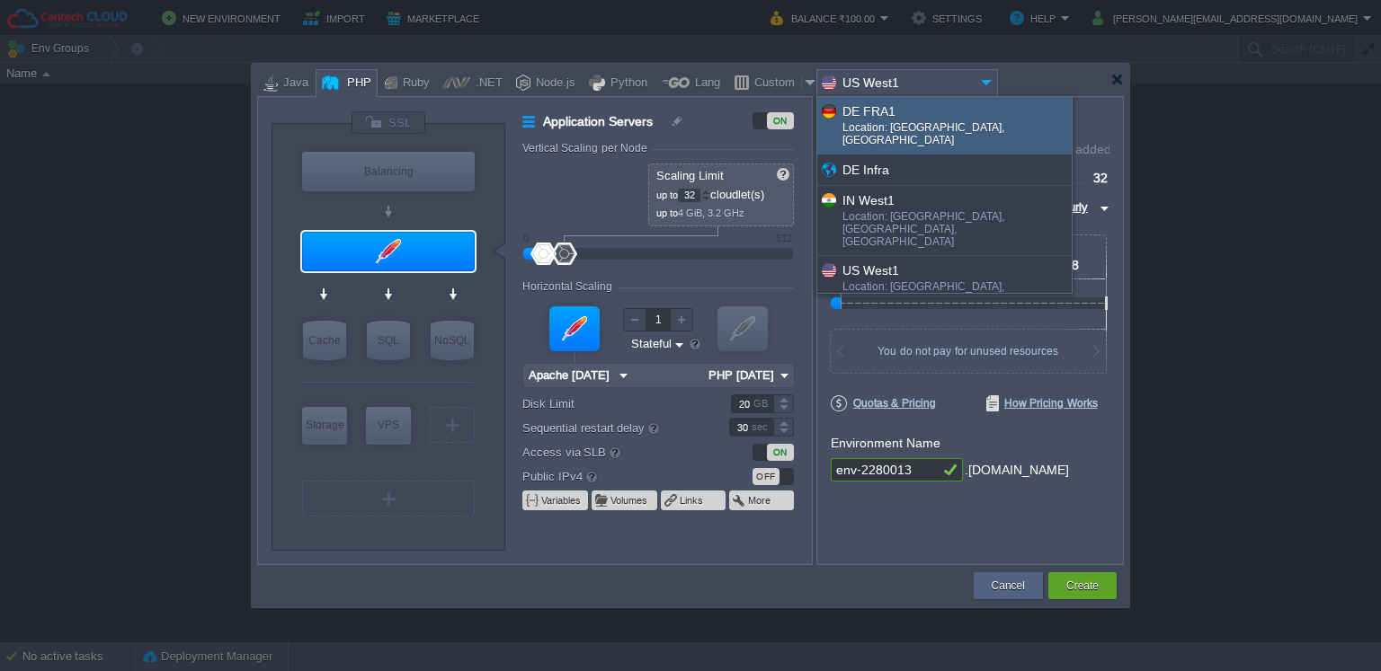
click at [899, 123] on div "Location: [GEOGRAPHIC_DATA], [GEOGRAPHIC_DATA]" at bounding box center [955, 135] width 227 height 29
type input "PHP [DATE]"
type input "DE FRA1"
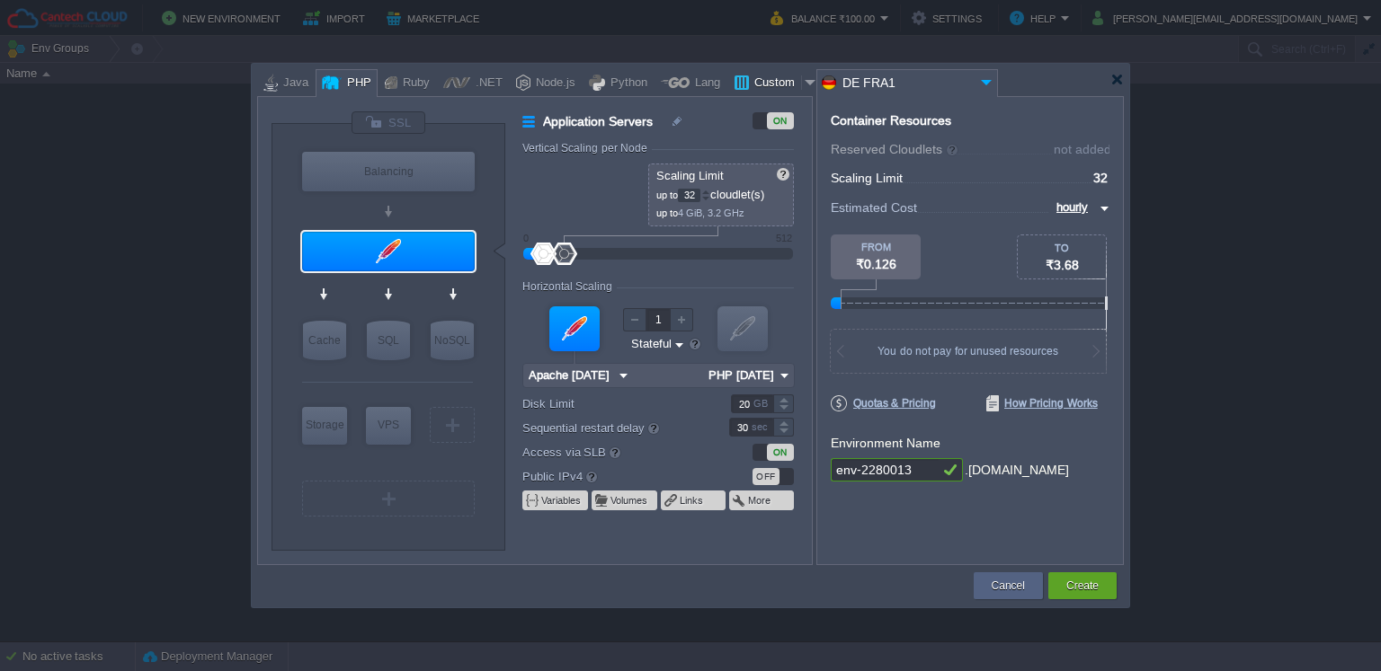
click at [755, 80] on div "Custom" at bounding box center [775, 83] width 52 height 27
type input "Application Servers"
type input "1"
type input "16"
type input "Docker Image"
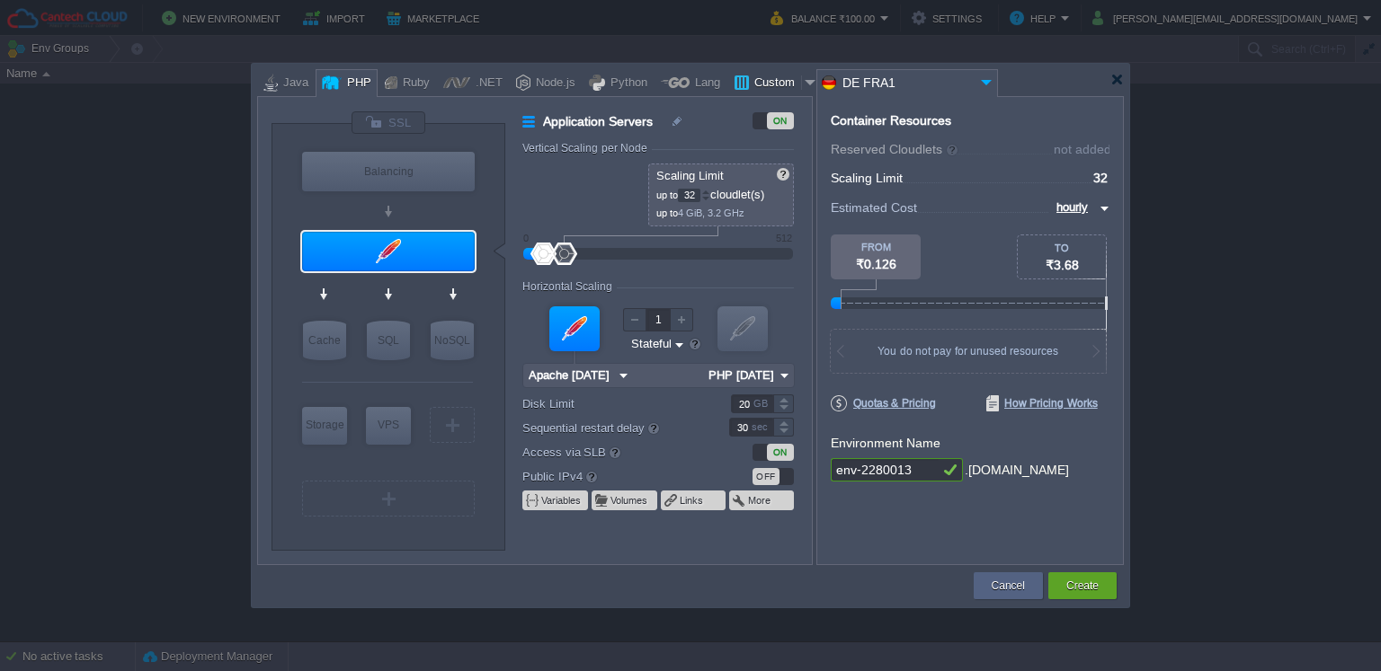
type input "Stateless"
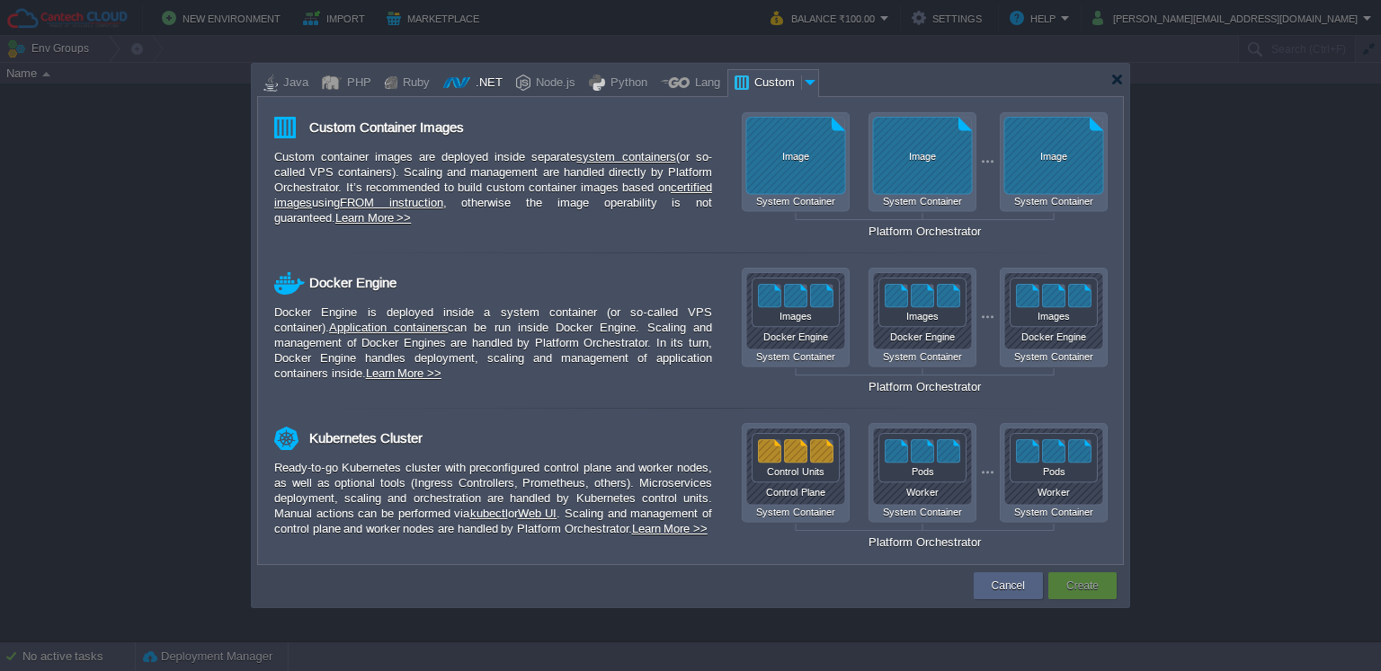
click at [470, 80] on div ".NET" at bounding box center [486, 83] width 32 height 27
type input "Application Servers"
type input "6"
type input ".NET Core 9.0.305"
type input ".NET 9.0.305"
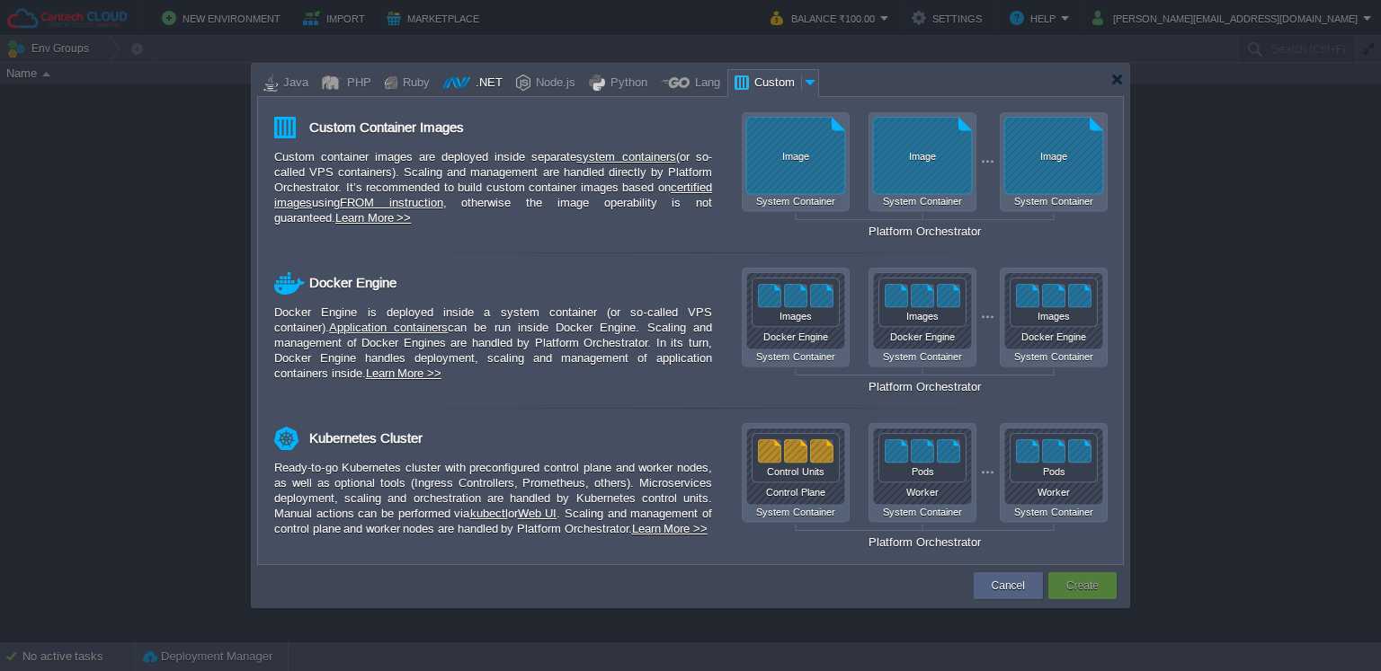
type input "Stateful"
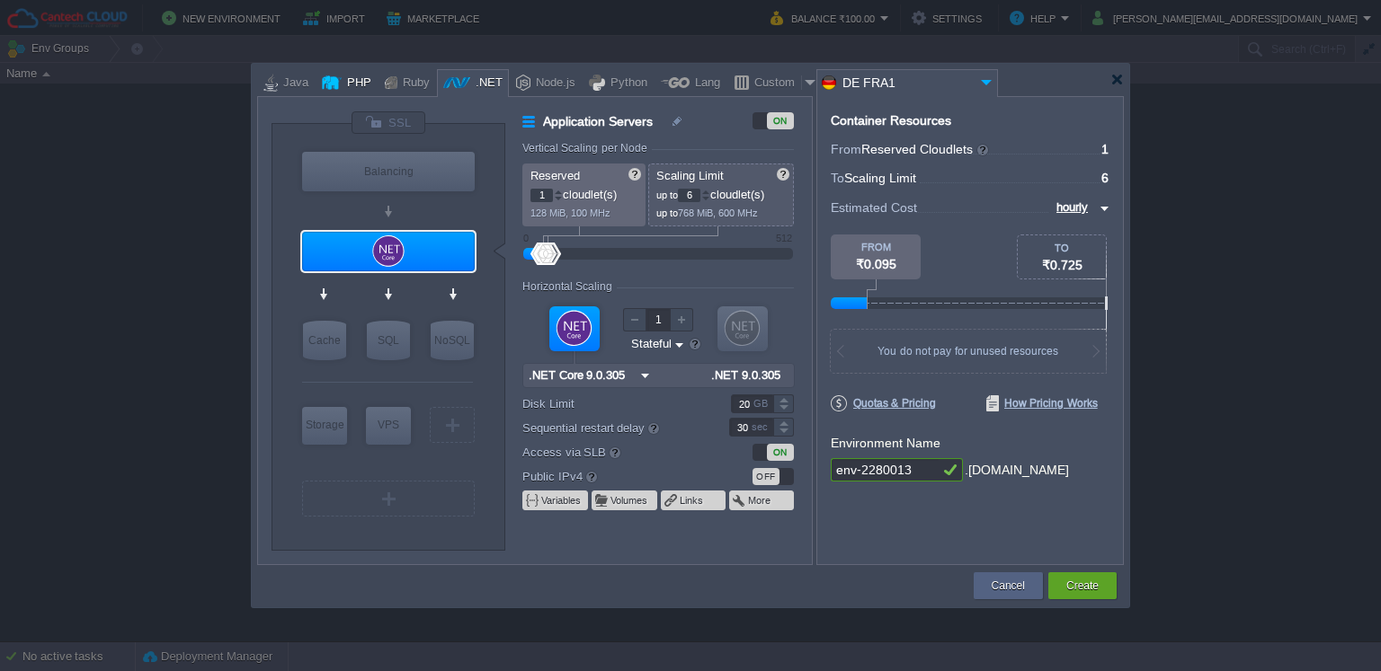
click at [342, 81] on div "PHP" at bounding box center [357, 83] width 30 height 27
type input "Application Servers"
type input "4"
type input "Apache [DATE]"
type input "PHP [DATE]"
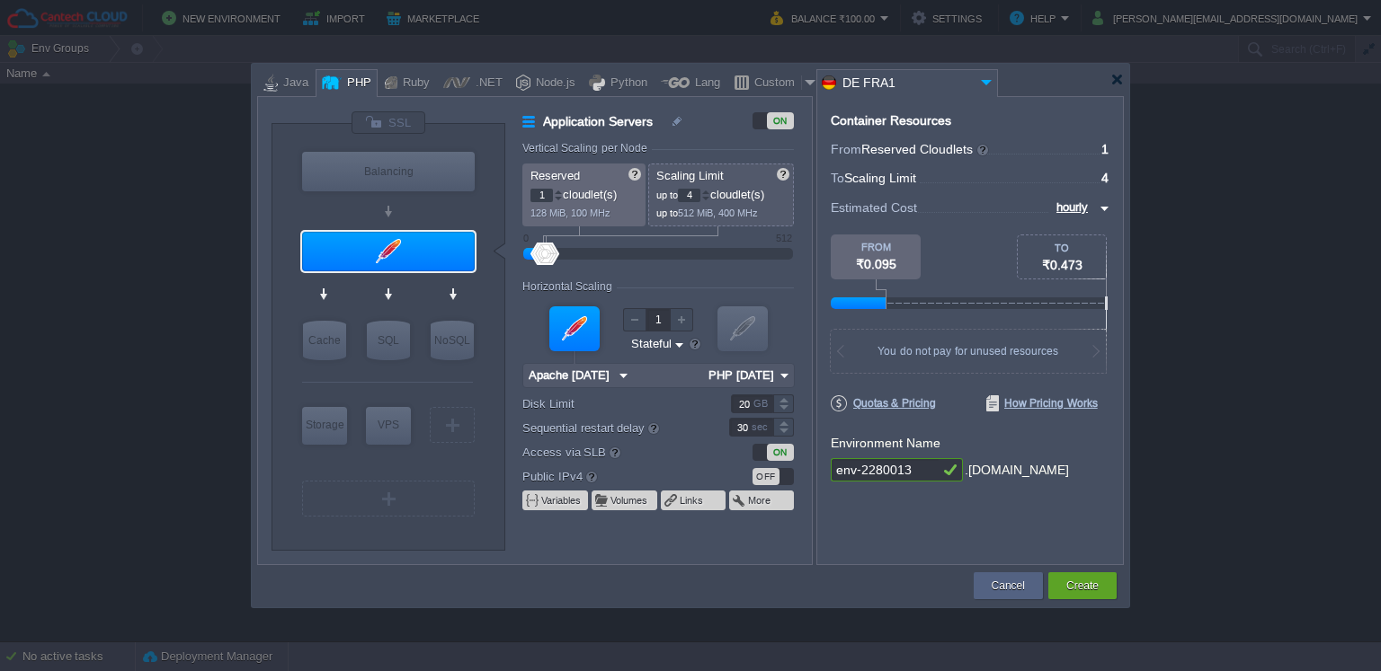
type input "0"
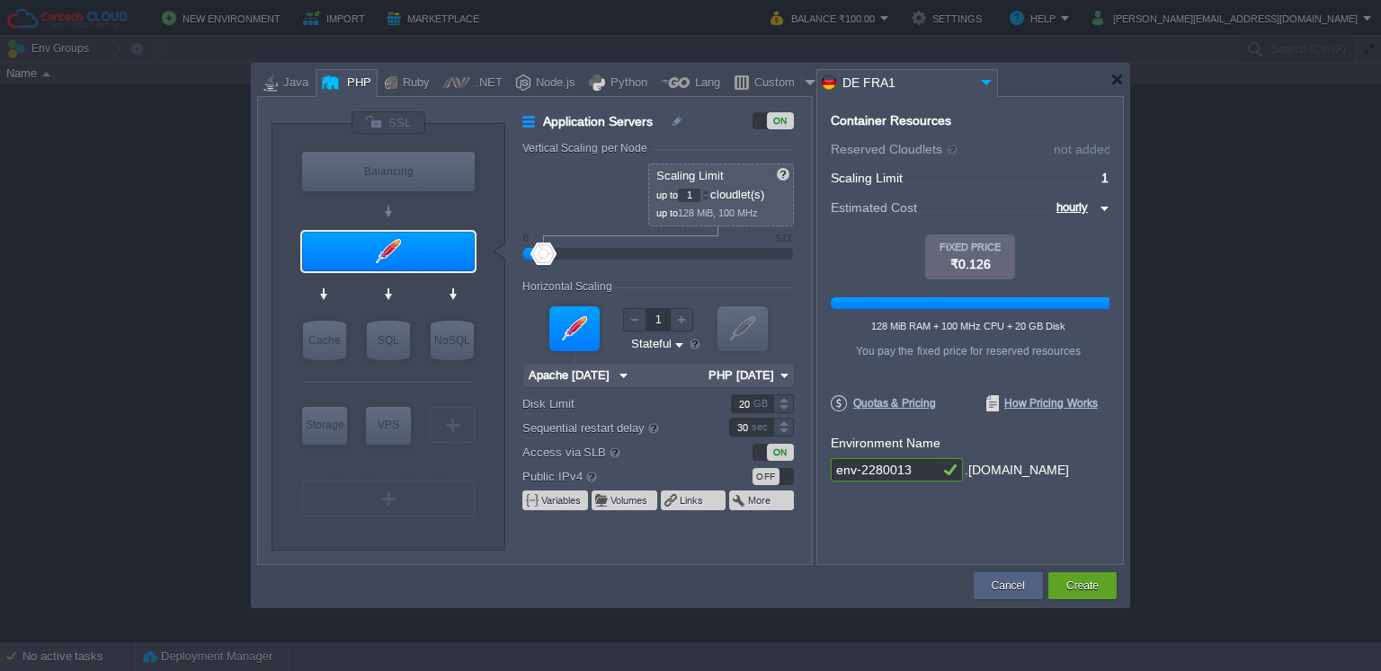
drag, startPoint x: 545, startPoint y: 253, endPoint x: 530, endPoint y: 256, distance: 14.6
click at [543, 256] on div at bounding box center [658, 254] width 230 height 20
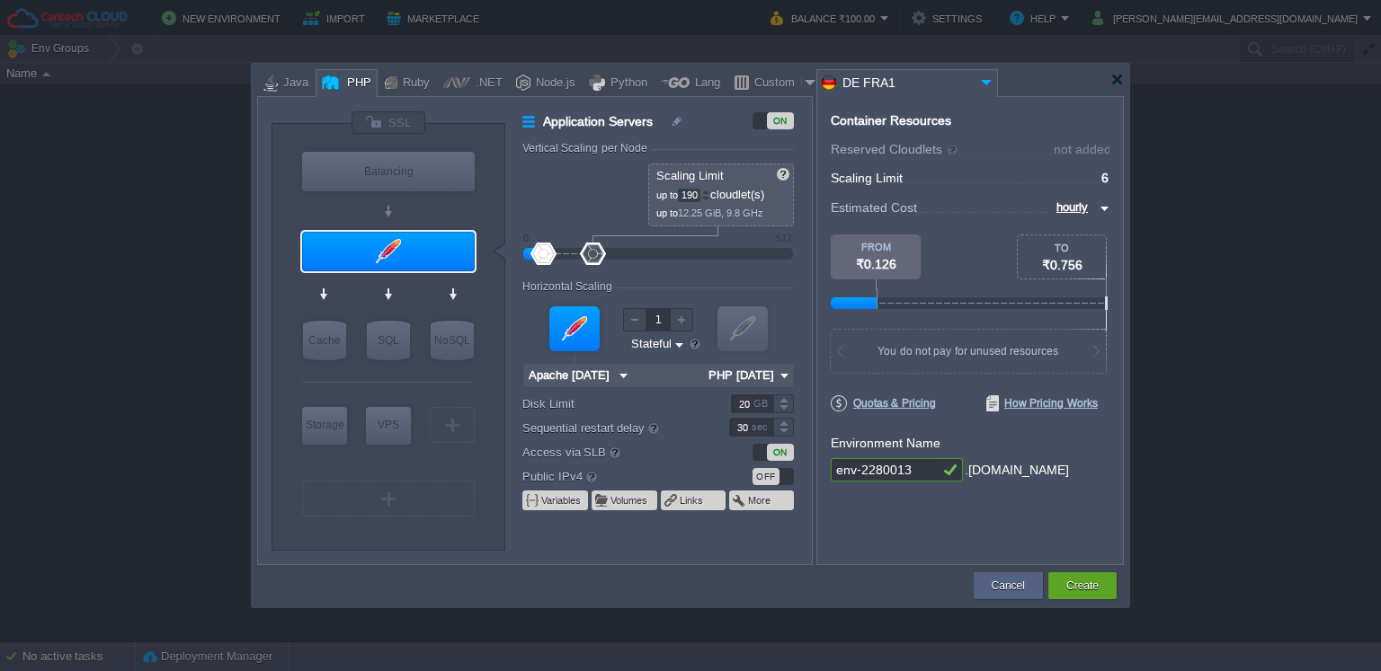
type input "194"
drag, startPoint x: 540, startPoint y: 256, endPoint x: 635, endPoint y: 253, distance: 94.4
click at [606, 253] on div at bounding box center [593, 254] width 26 height 22
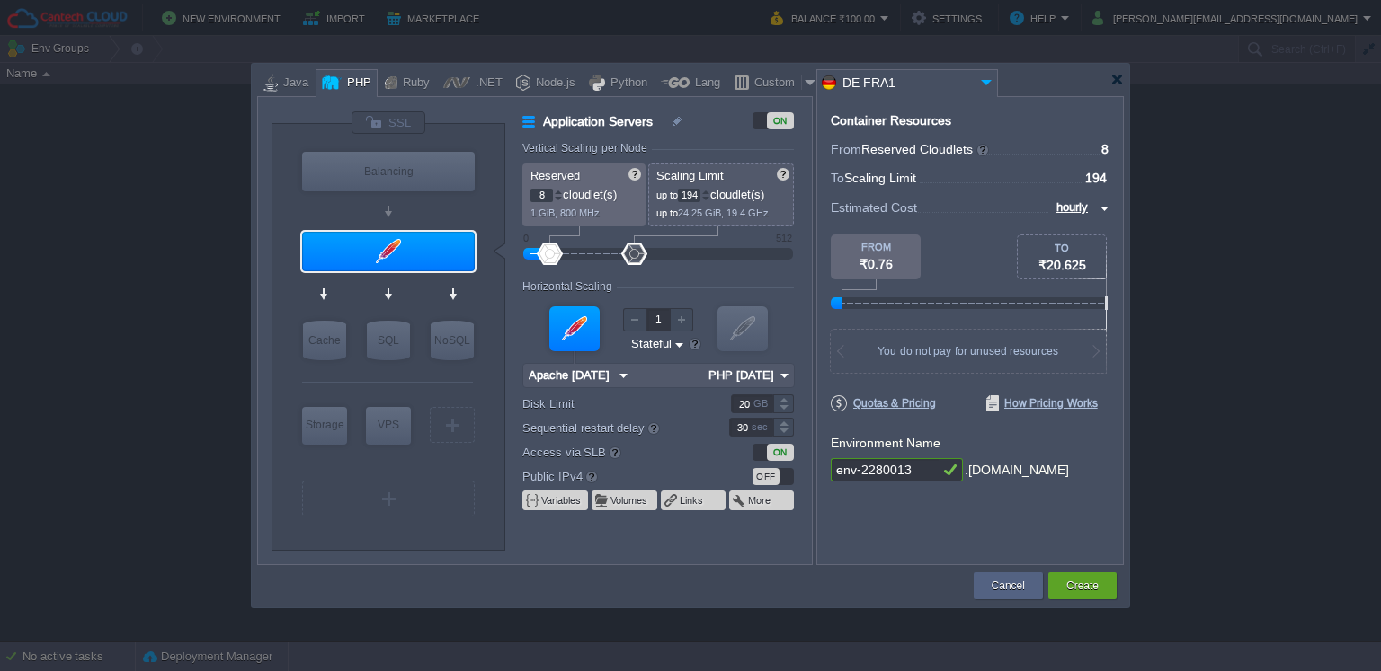
click at [550, 246] on div at bounding box center [550, 254] width 26 height 22
click at [556, 200] on div at bounding box center [558, 199] width 9 height 6
click at [557, 196] on div at bounding box center [558, 199] width 9 height 6
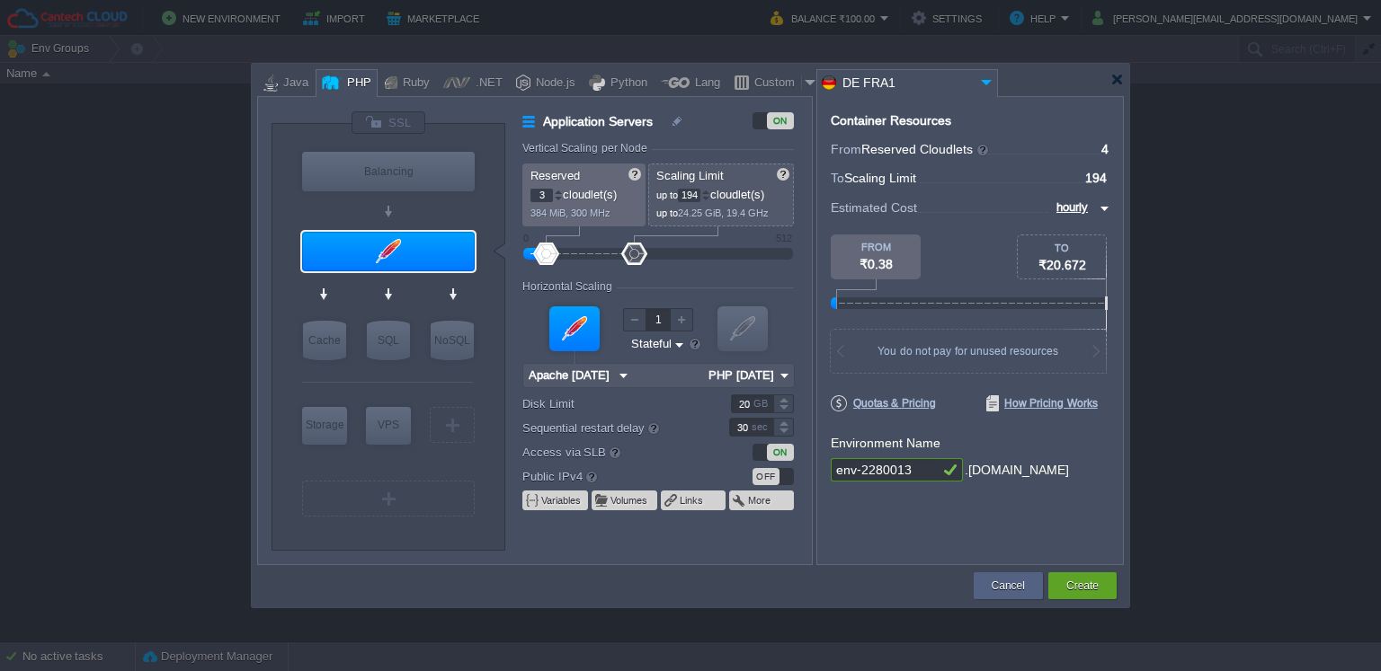
click at [557, 196] on div at bounding box center [558, 199] width 9 height 6
type input "1"
click at [557, 196] on div at bounding box center [558, 199] width 9 height 6
click at [697, 195] on input "194" at bounding box center [689, 195] width 22 height 13
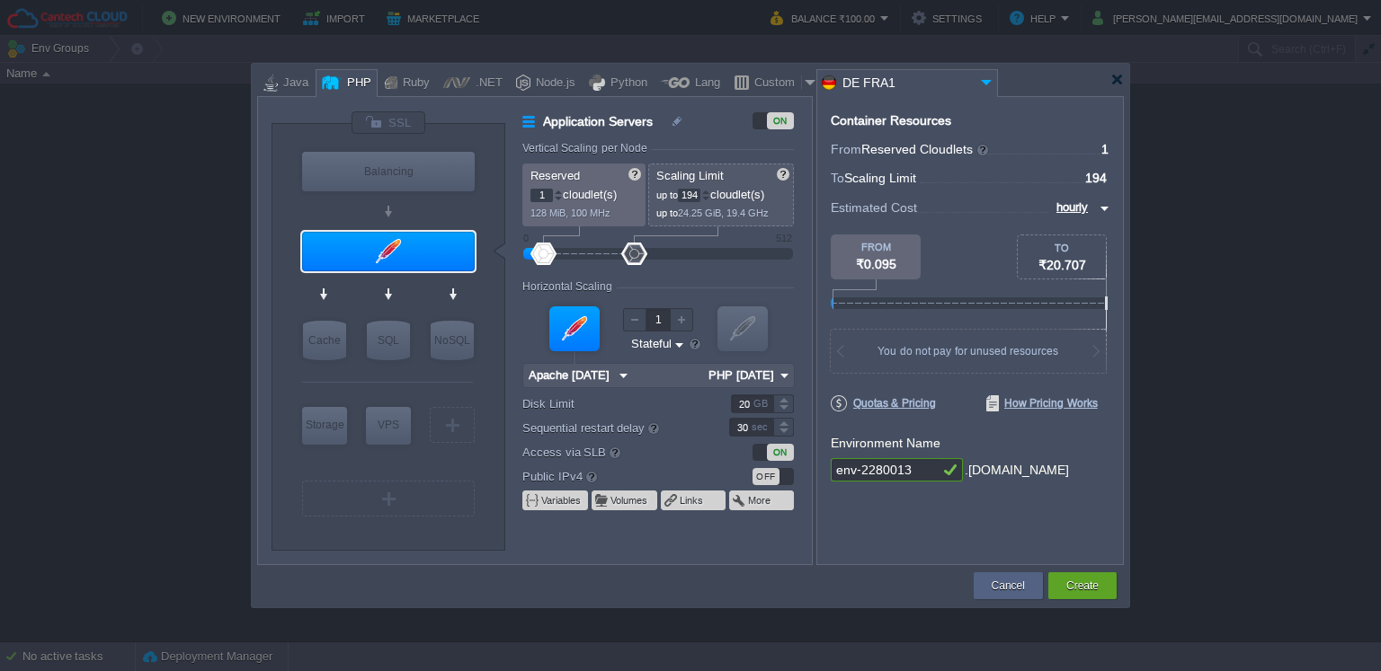
click at [697, 195] on input "194" at bounding box center [689, 195] width 22 height 13
click at [706, 195] on div at bounding box center [706, 195] width 8 height 1
click at [708, 196] on div at bounding box center [705, 199] width 9 height 6
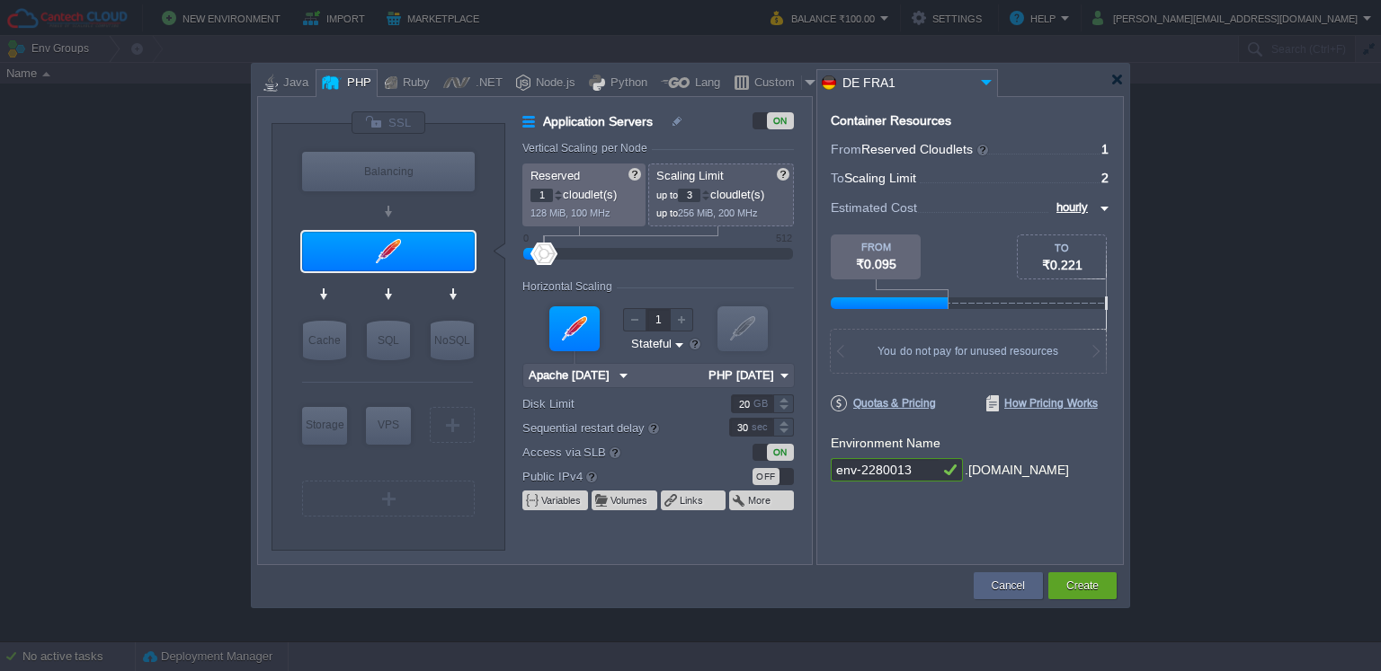
click at [708, 191] on div at bounding box center [705, 192] width 9 height 6
type input "4"
click at [708, 191] on div at bounding box center [705, 192] width 9 height 6
